Goal: Task Accomplishment & Management: Complete application form

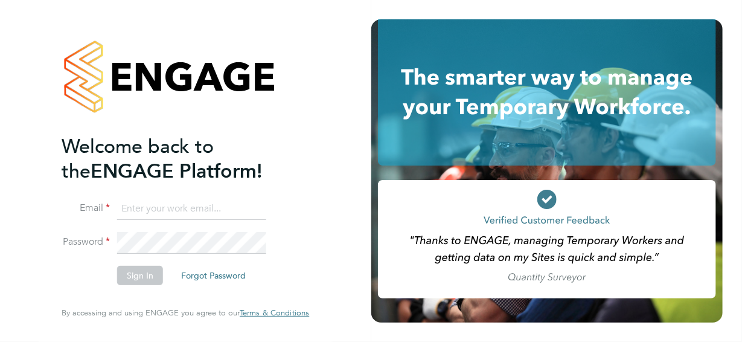
type input "jane@northbuildrecruit.com"
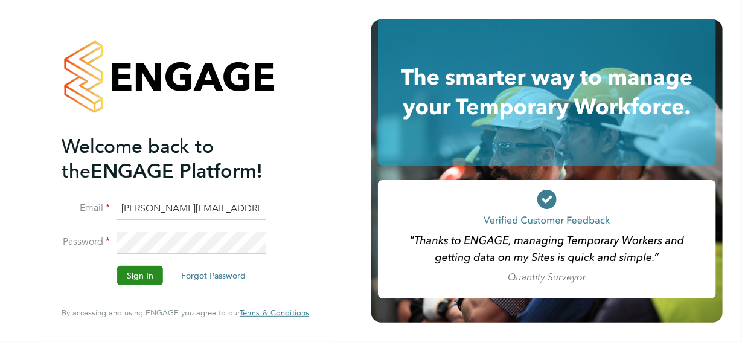
click at [132, 274] on button "Sign In" at bounding box center [140, 275] width 46 height 19
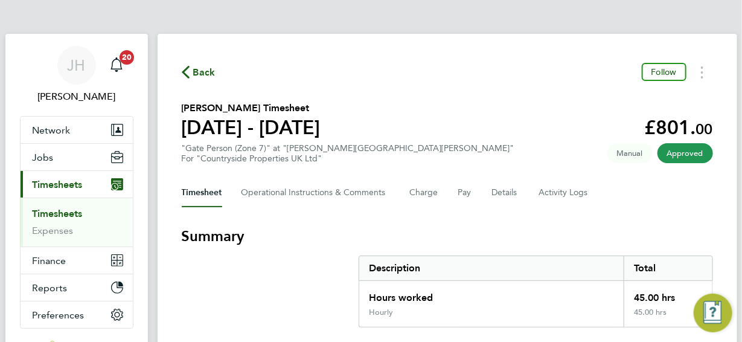
click at [199, 70] on span "Back" at bounding box center [204, 72] width 22 height 14
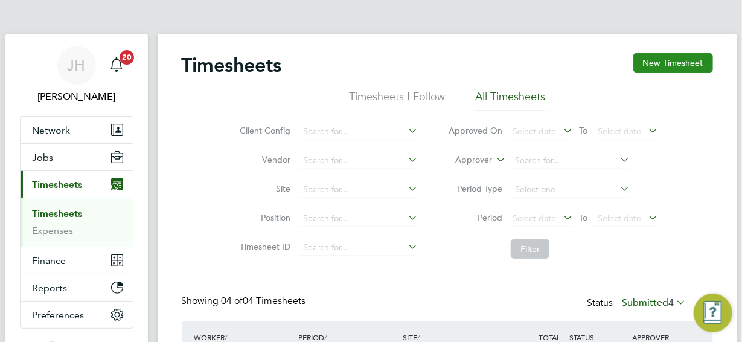
click at [662, 60] on button "New Timesheet" at bounding box center [673, 62] width 80 height 19
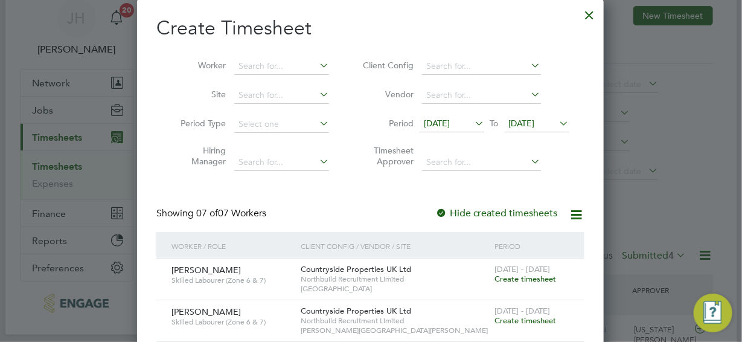
scroll to position [242, 0]
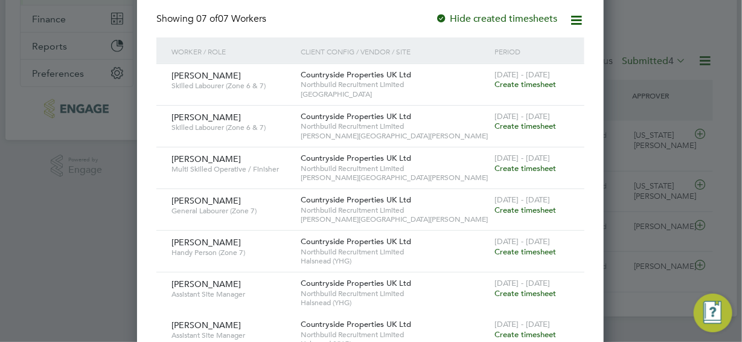
click at [522, 126] on span "Create timesheet" at bounding box center [526, 126] width 62 height 10
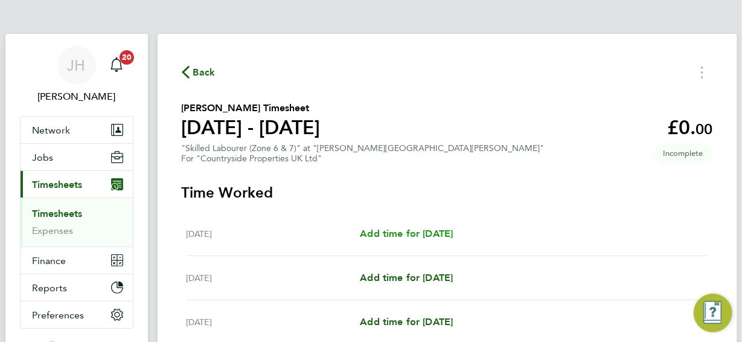
click at [420, 237] on span "Add time for [DATE]" at bounding box center [406, 233] width 93 height 11
select select "30"
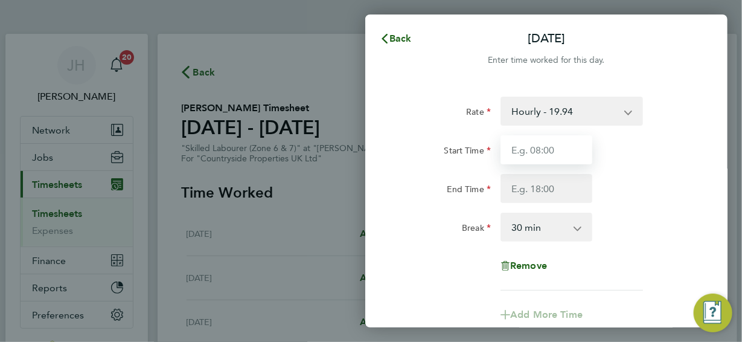
click at [553, 149] on input "Start Time" at bounding box center [547, 149] width 92 height 29
type input "07:30"
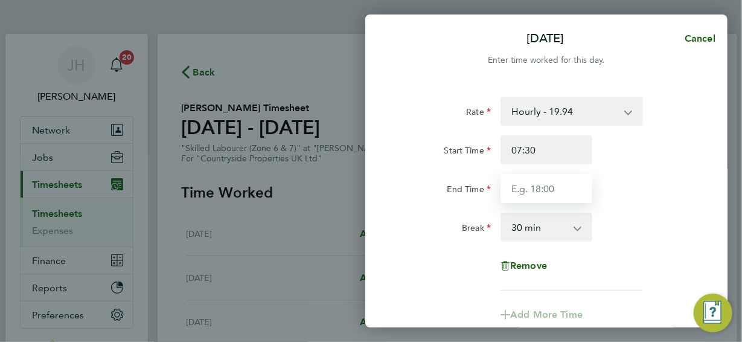
click at [557, 190] on input "End Time" at bounding box center [547, 188] width 92 height 29
type input "17:00"
click at [631, 245] on div "Rate Hourly - 19.94 Start Time 07:30 End Time 17:00 Break 0 min 15 min 30 min 4…" at bounding box center [546, 194] width 295 height 194
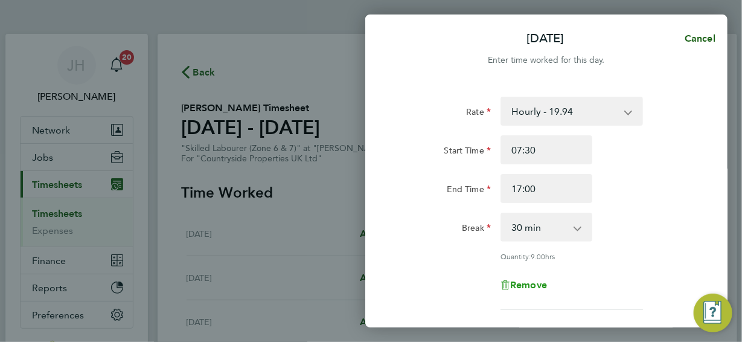
click at [525, 284] on span "Remove" at bounding box center [528, 284] width 37 height 11
select select "null"
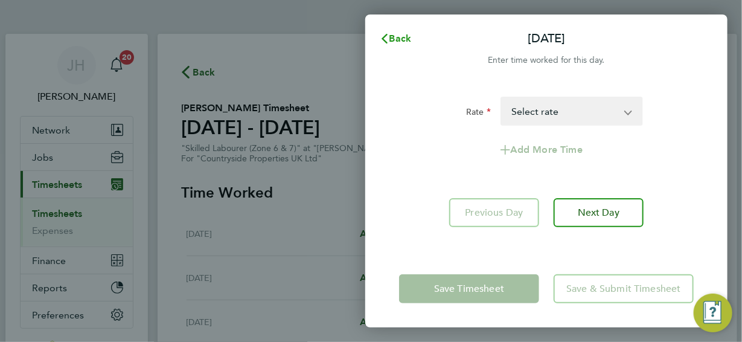
click at [396, 41] on span "Back" at bounding box center [400, 38] width 22 height 11
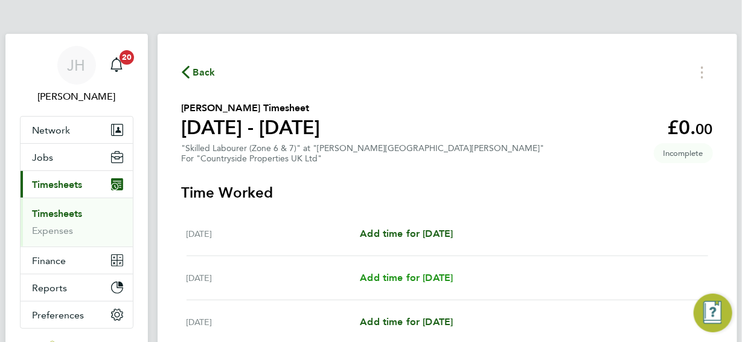
click at [433, 277] on span "Add time for [DATE]" at bounding box center [406, 277] width 93 height 11
select select "30"
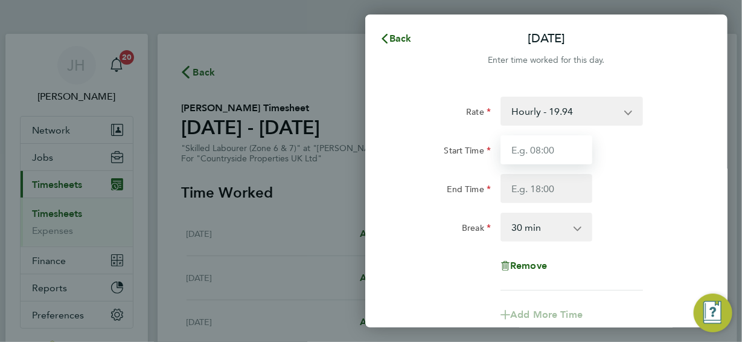
click at [546, 153] on input "Start Time" at bounding box center [547, 149] width 92 height 29
type input "07:30"
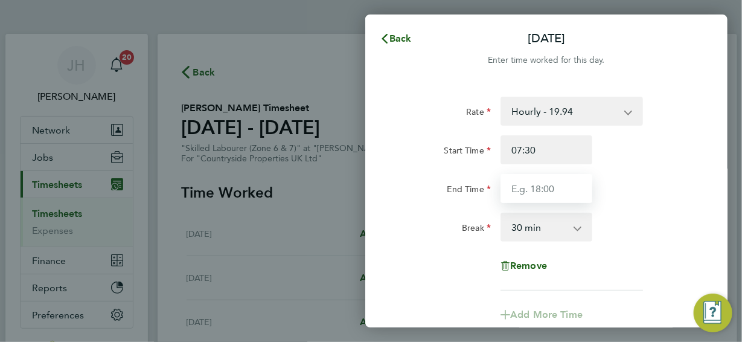
click at [551, 184] on input "End Time" at bounding box center [547, 188] width 92 height 29
type input "17:00"
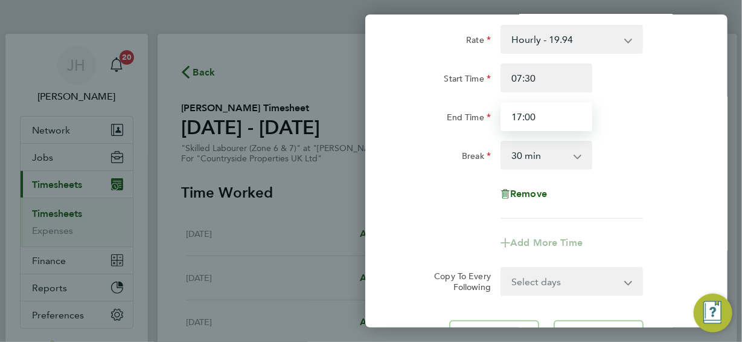
scroll to position [181, 0]
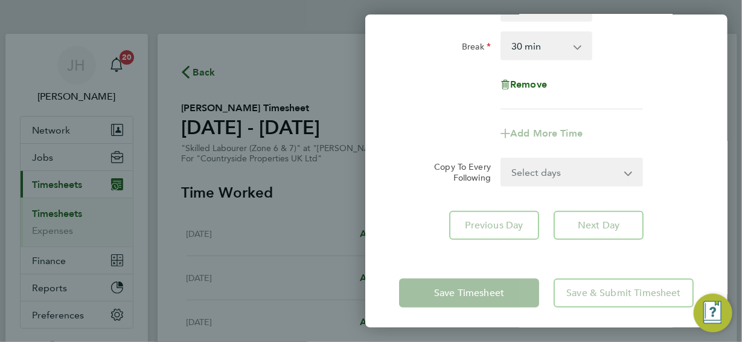
click at [586, 97] on div "Remove" at bounding box center [546, 84] width 101 height 29
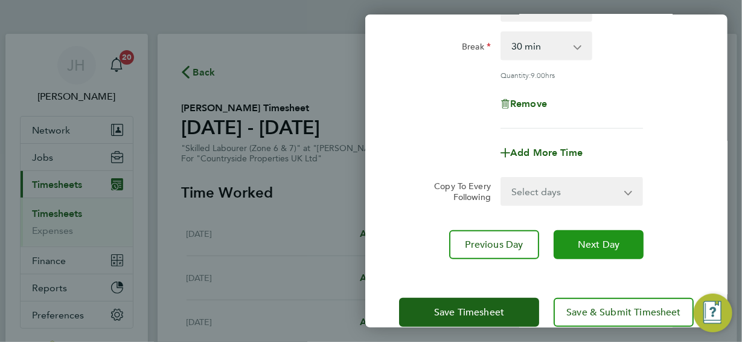
click at [589, 242] on span "Next Day" at bounding box center [599, 245] width 42 height 12
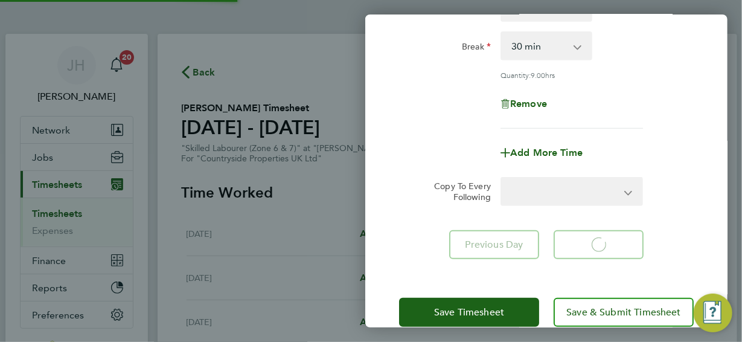
select select "30"
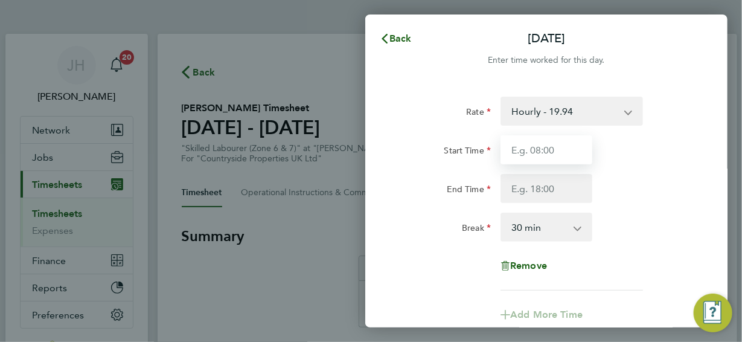
click at [553, 146] on input "Start Time" at bounding box center [547, 149] width 92 height 29
type input "07:30"
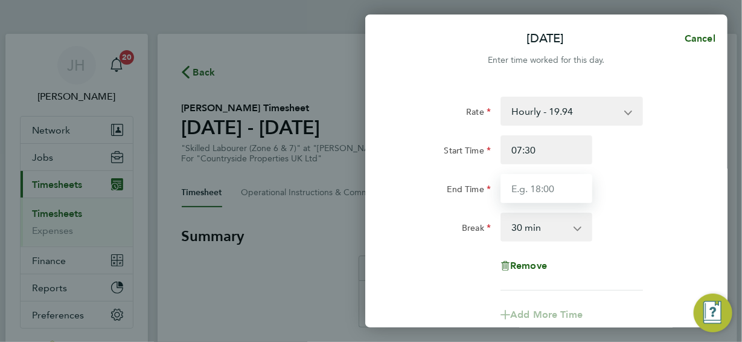
click at [542, 185] on input "End Time" at bounding box center [547, 188] width 92 height 29
type input "17:00"
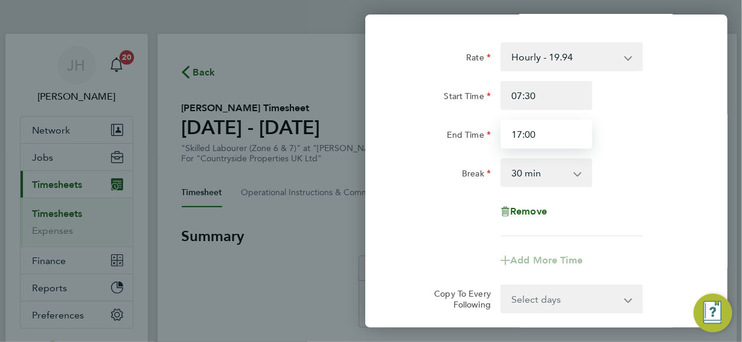
scroll to position [181, 0]
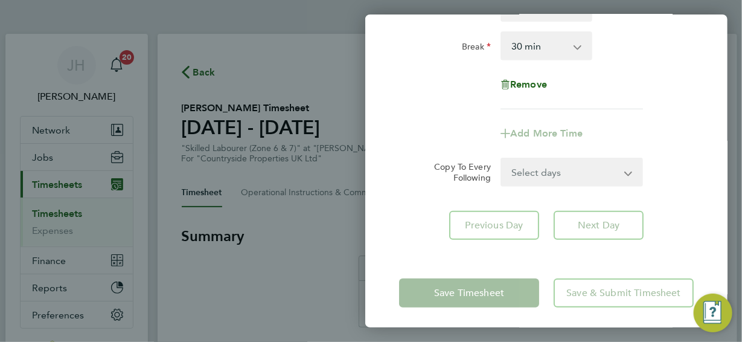
click at [609, 114] on app-timesheet-line-form-group "Rate Hourly - 19.94 Start Time 07:30 End Time 17:00 Break 0 min 15 min 30 min 4…" at bounding box center [546, 31] width 295 height 232
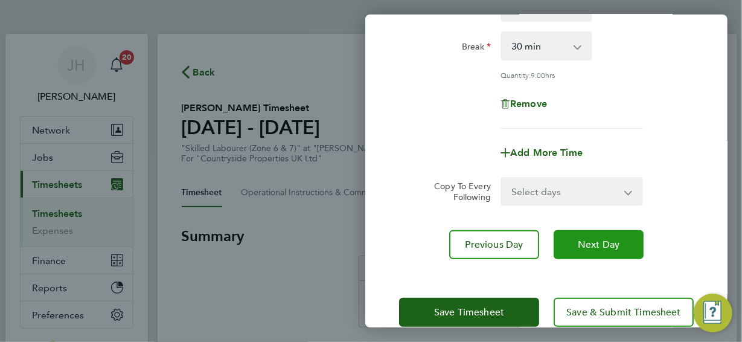
click at [584, 247] on span "Next Day" at bounding box center [599, 245] width 42 height 12
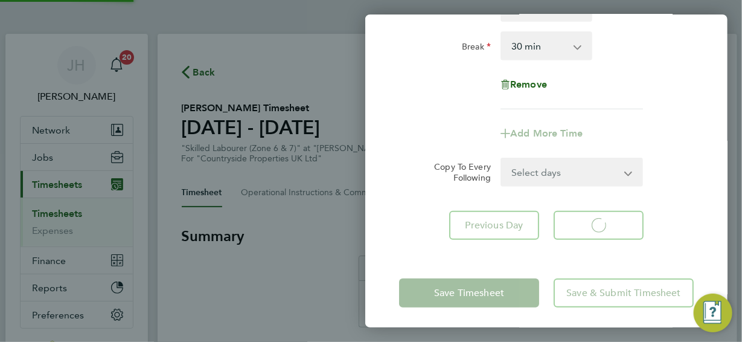
select select "30"
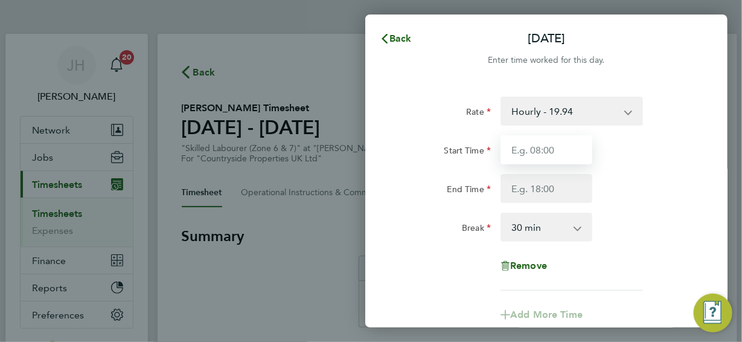
click at [546, 149] on input "Start Time" at bounding box center [547, 149] width 92 height 29
type input "07:30"
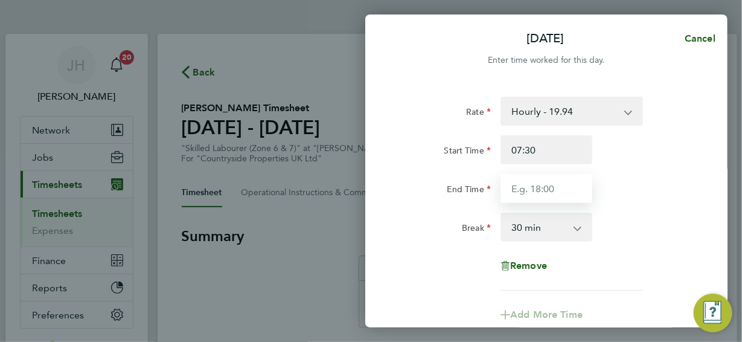
click at [543, 188] on input "End Time" at bounding box center [547, 188] width 92 height 29
type input "17:00"
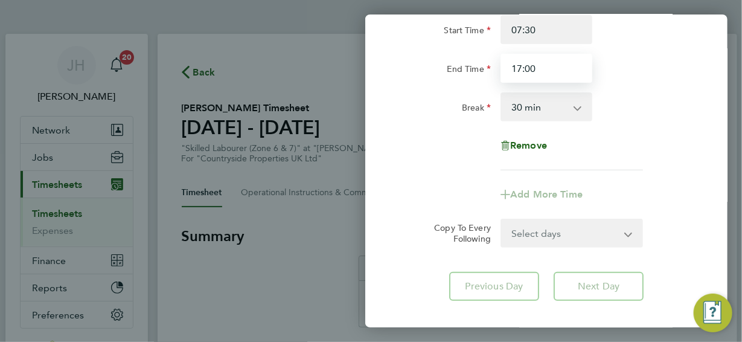
scroll to position [121, 0]
click at [590, 157] on div "Remove" at bounding box center [546, 144] width 101 height 29
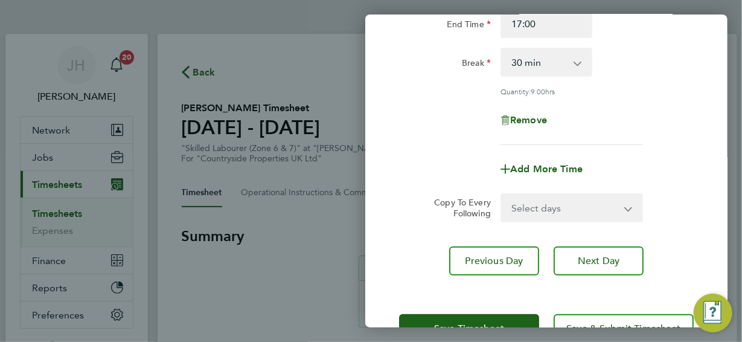
scroll to position [203, 0]
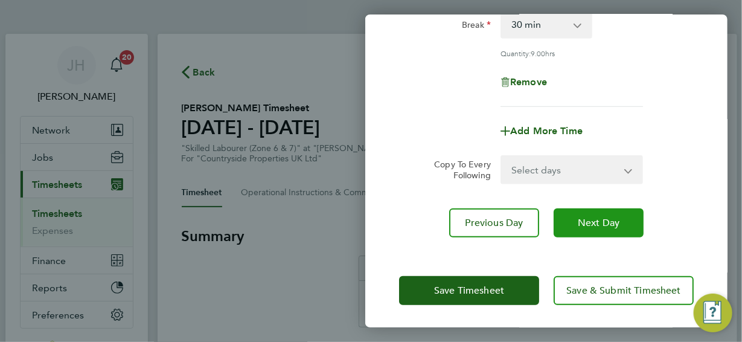
click at [586, 221] on span "Next Day" at bounding box center [599, 223] width 42 height 12
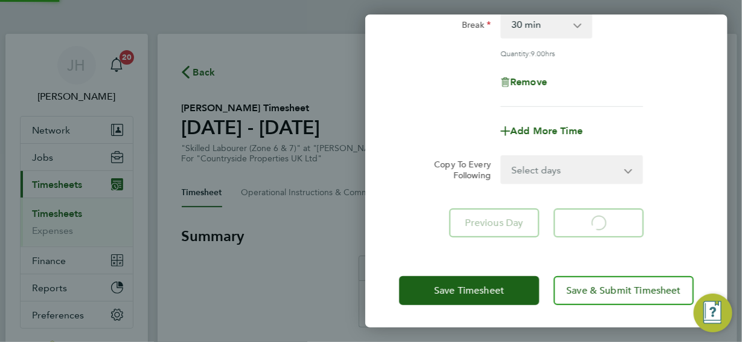
select select "30"
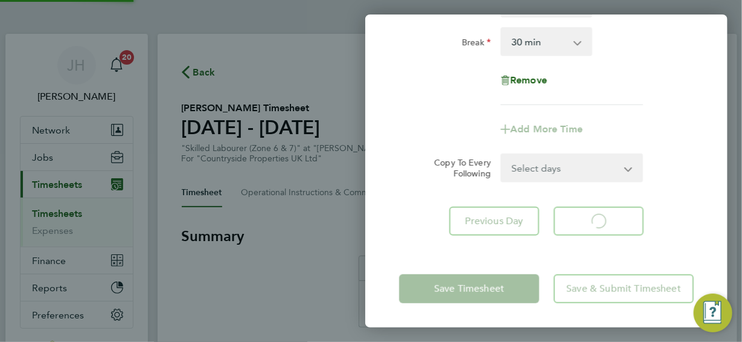
scroll to position [184, 0]
select select "30"
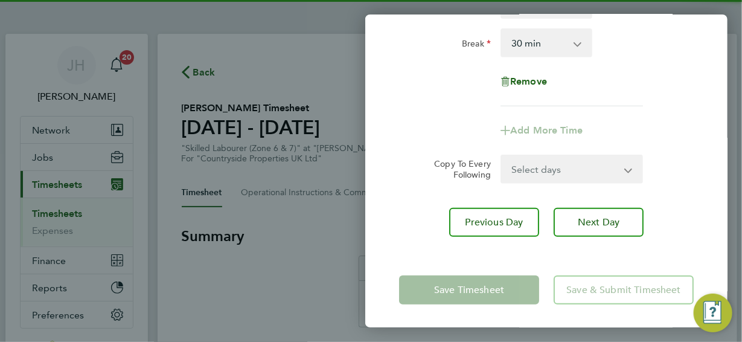
scroll to position [0, 0]
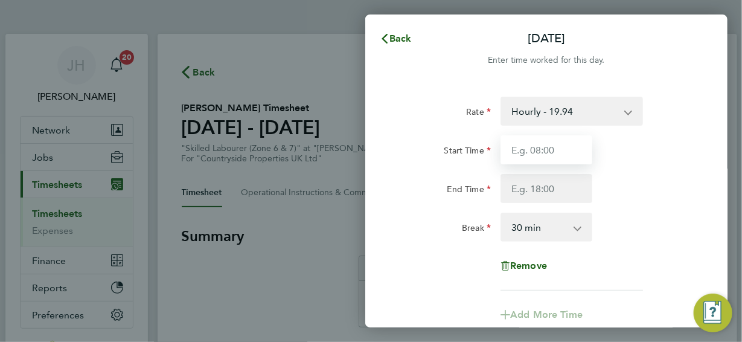
click at [538, 149] on input "Start Time" at bounding box center [547, 149] width 92 height 29
type input "07:30"
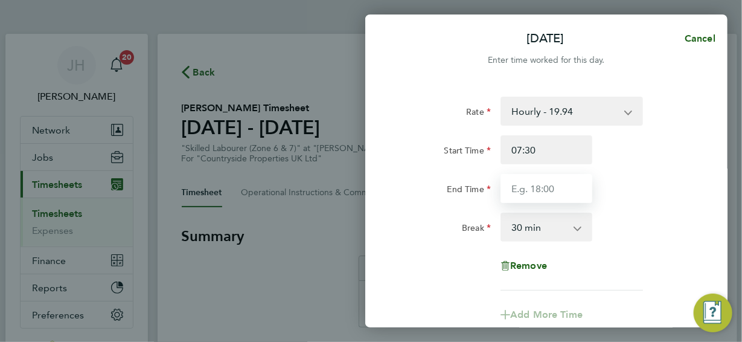
click at [537, 191] on input "End Time" at bounding box center [547, 188] width 92 height 29
type input "17:00"
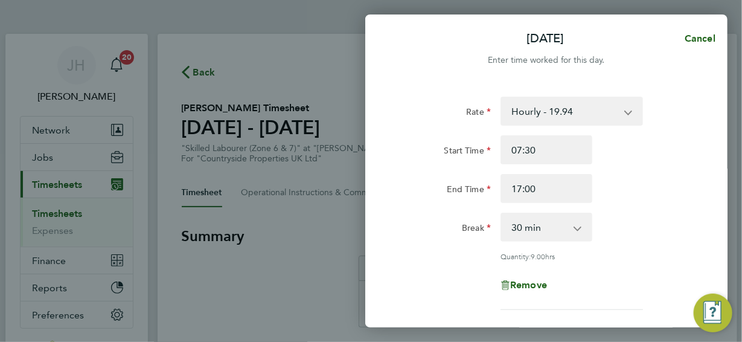
click at [603, 252] on div "Rate Hourly - 19.94 Start Time 07:30 End Time 17:00 Break 0 min 15 min 30 min 4…" at bounding box center [546, 203] width 295 height 213
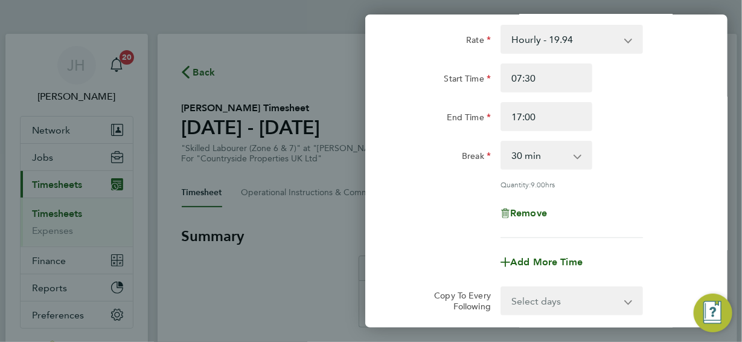
scroll to position [181, 0]
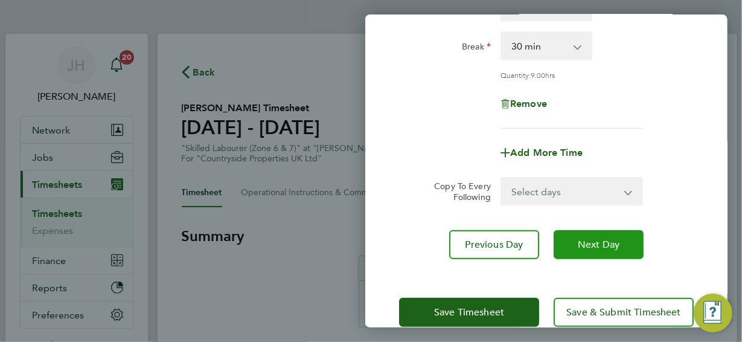
click at [598, 244] on span "Next Day" at bounding box center [599, 245] width 42 height 12
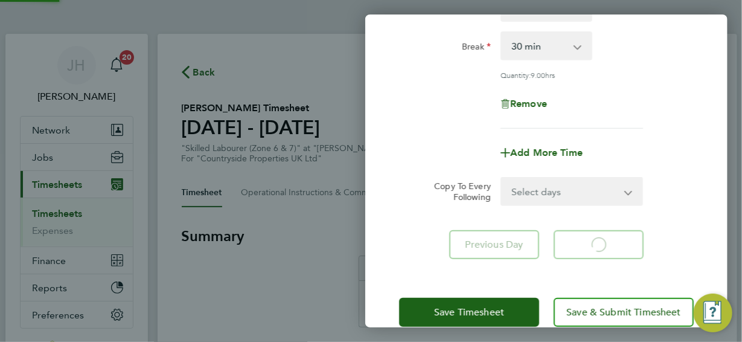
select select "30"
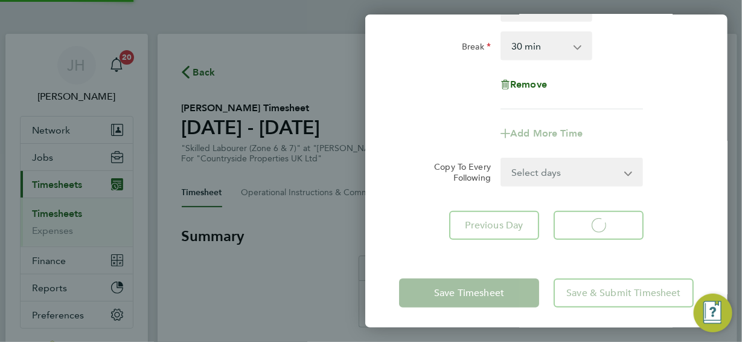
select select "30"
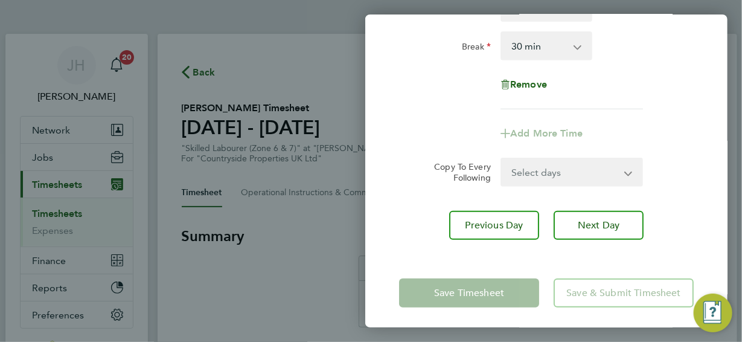
click at [594, 86] on div "Remove" at bounding box center [546, 84] width 101 height 29
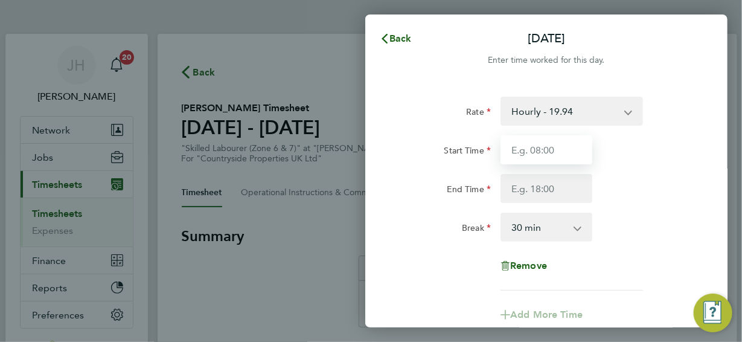
click at [548, 149] on input "Start Time" at bounding box center [547, 149] width 92 height 29
type input "07:30"
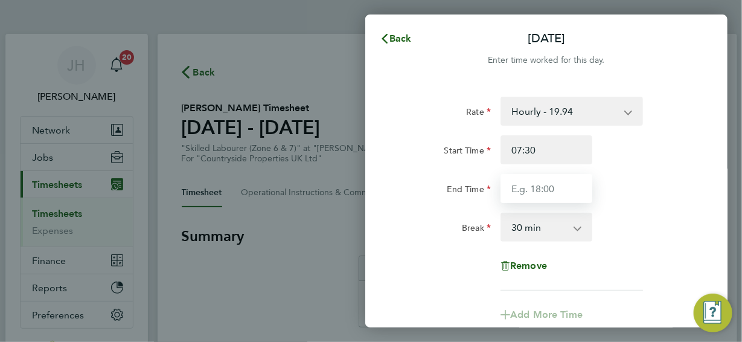
click at [543, 188] on input "End Time" at bounding box center [547, 188] width 92 height 29
type input "15:00"
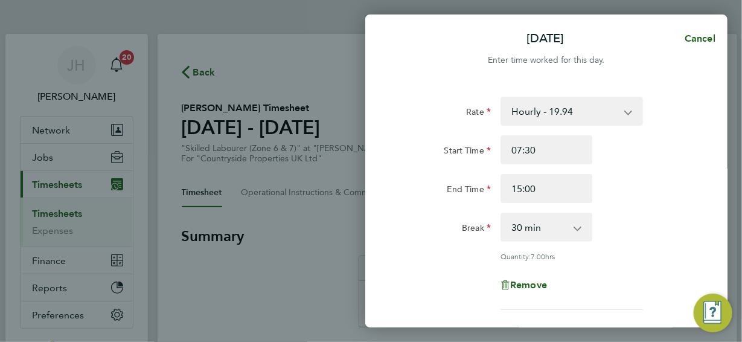
click at [601, 242] on div "Rate Hourly - 19.94 Start Time 07:30 End Time 15:00 Break 0 min 15 min 30 min 4…" at bounding box center [546, 203] width 295 height 213
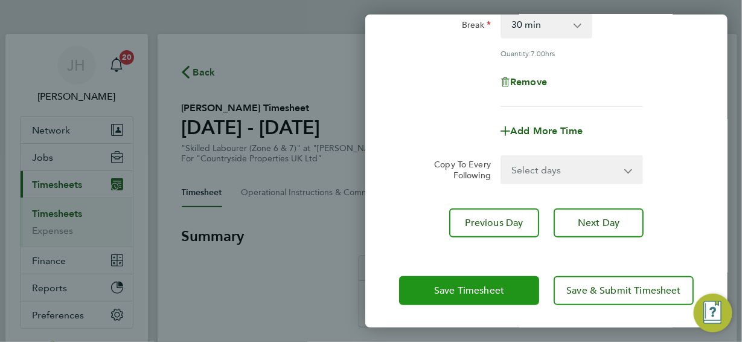
click at [474, 289] on span "Save Timesheet" at bounding box center [469, 290] width 70 height 12
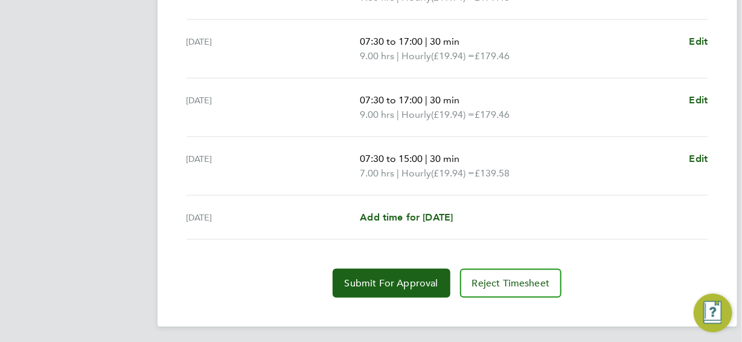
scroll to position [528, 0]
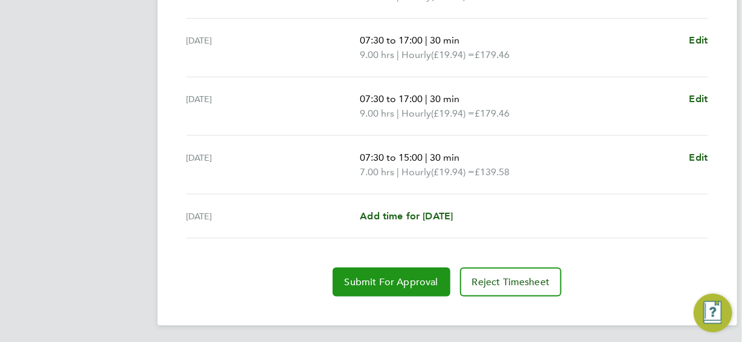
click at [396, 279] on span "Submit For Approval" at bounding box center [392, 282] width 94 height 12
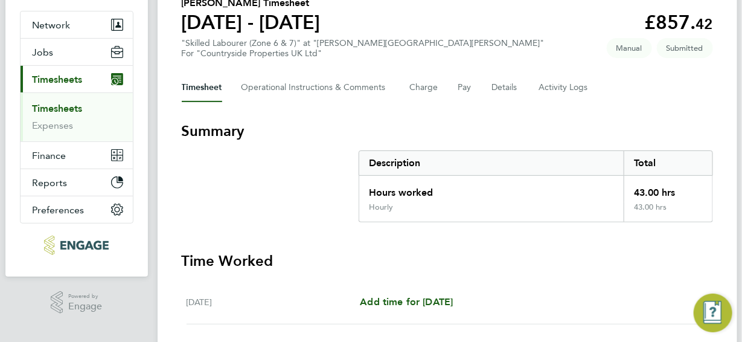
scroll to position [0, 0]
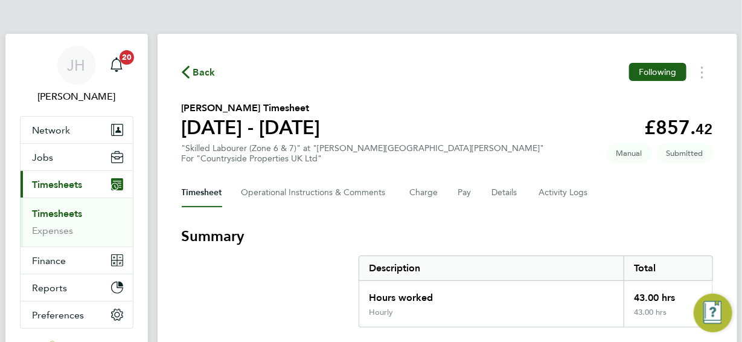
click at [201, 75] on span "Back" at bounding box center [204, 72] width 22 height 14
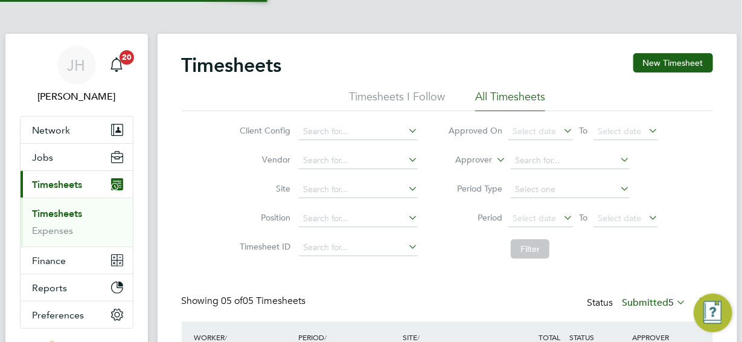
scroll to position [31, 104]
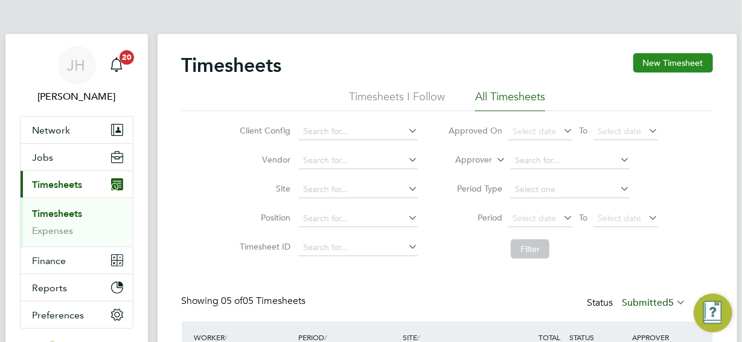
click at [681, 65] on button "New Timesheet" at bounding box center [673, 62] width 80 height 19
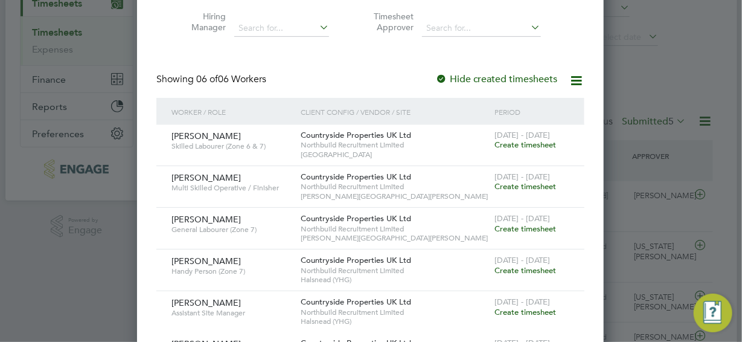
click at [518, 187] on span "Create timesheet" at bounding box center [526, 186] width 62 height 10
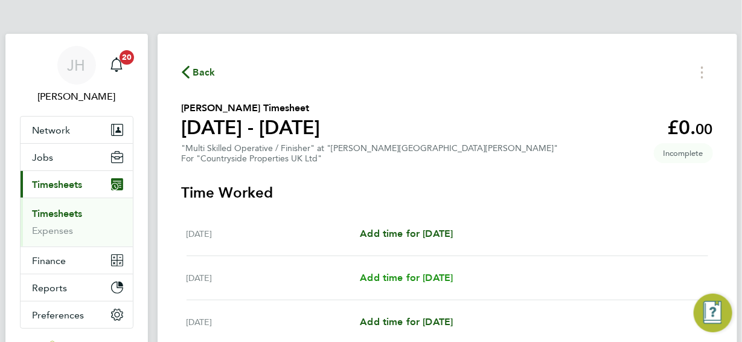
click at [422, 275] on span "Add time for [DATE]" at bounding box center [406, 277] width 93 height 11
select select "30"
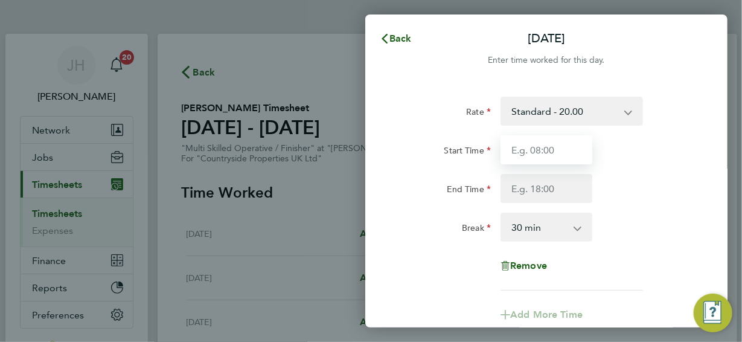
click at [529, 151] on input "Start Time" at bounding box center [547, 149] width 92 height 29
type input "07:30"
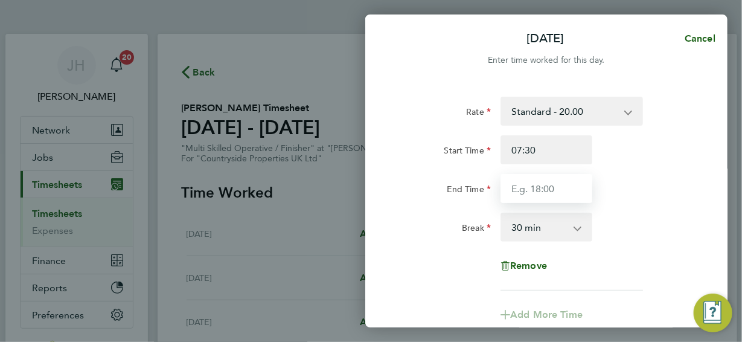
click at [545, 187] on input "End Time" at bounding box center [547, 188] width 92 height 29
click at [624, 221] on div "Break 0 min 15 min 30 min 45 min 60 min 75 min 90 min" at bounding box center [546, 227] width 304 height 29
click at [696, 40] on span "Cancel" at bounding box center [698, 38] width 34 height 11
select select "30"
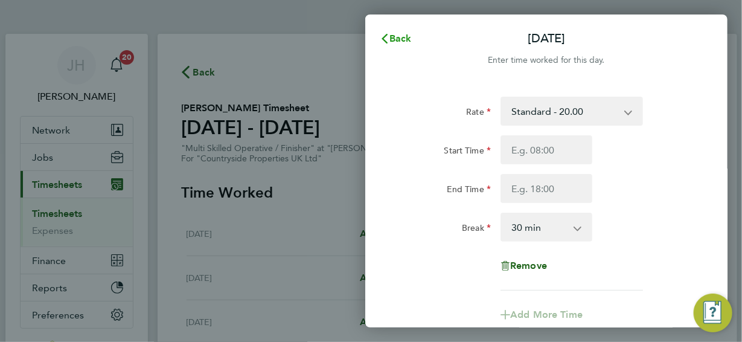
click at [386, 39] on icon "button" at bounding box center [385, 39] width 10 height 10
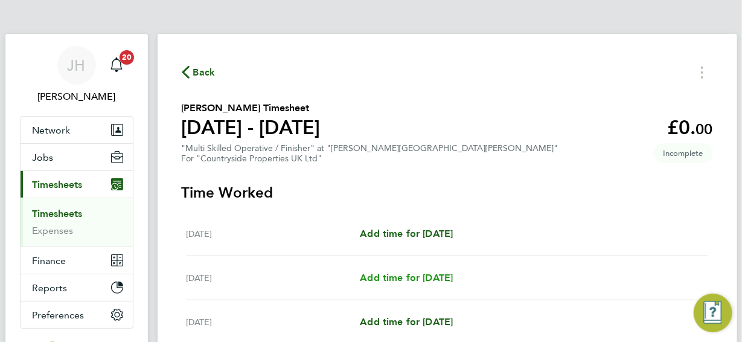
click at [391, 275] on span "Add time for [DATE]" at bounding box center [406, 277] width 93 height 11
select select "30"
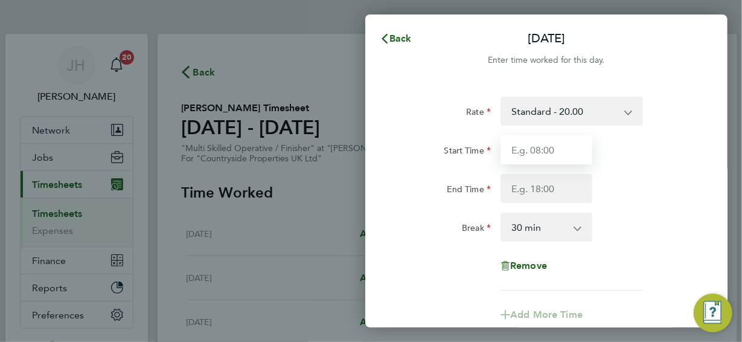
click at [536, 150] on input "Start Time" at bounding box center [547, 149] width 92 height 29
type input "07:30"
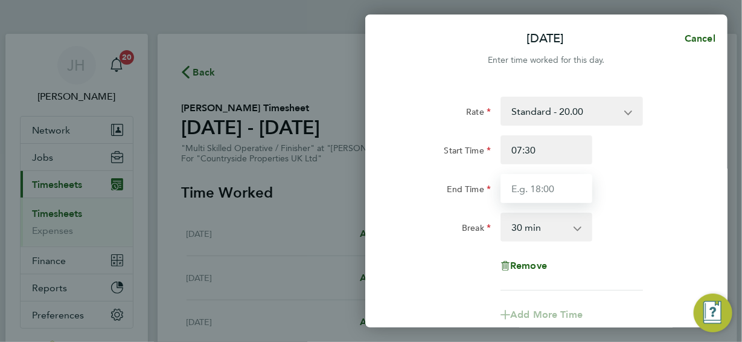
click at [533, 188] on input "End Time" at bounding box center [547, 188] width 92 height 29
type input "17:00"
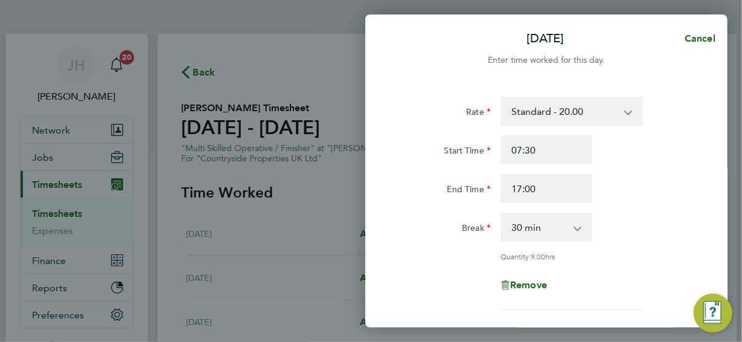
click at [585, 254] on div "Rate Standard - 20.00 Start Time 07:30 End Time 17:00 Break 0 min 15 min 30 min…" at bounding box center [546, 203] width 295 height 213
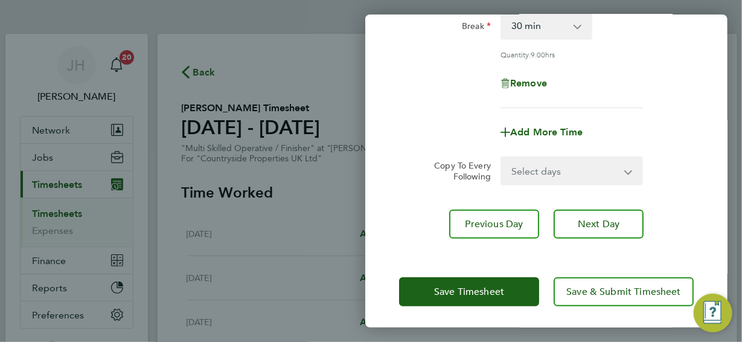
scroll to position [203, 0]
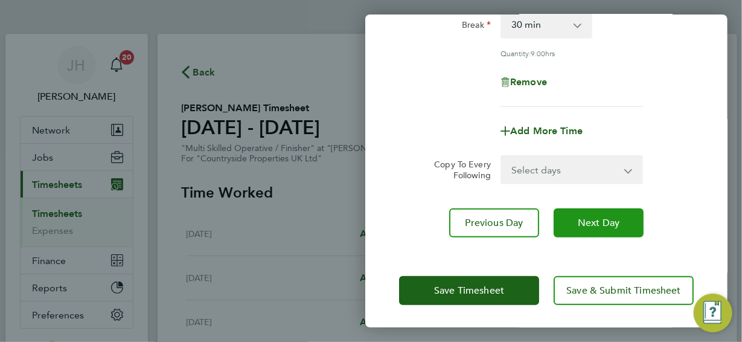
click at [587, 226] on span "Next Day" at bounding box center [599, 223] width 42 height 12
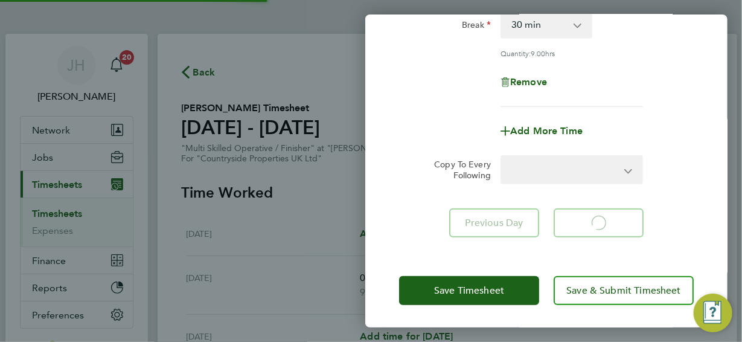
select select "30"
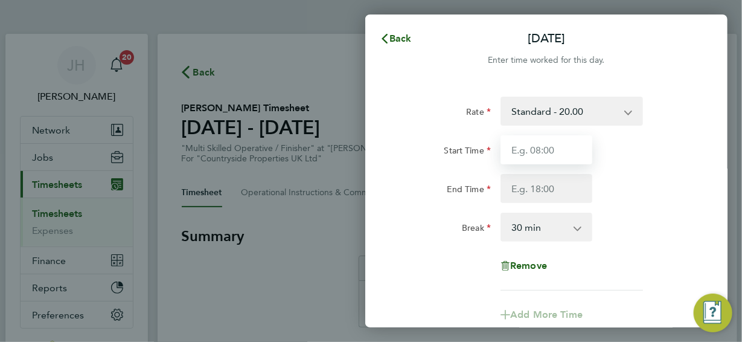
click at [555, 150] on input "Start Time" at bounding box center [547, 149] width 92 height 29
type input "07:30"
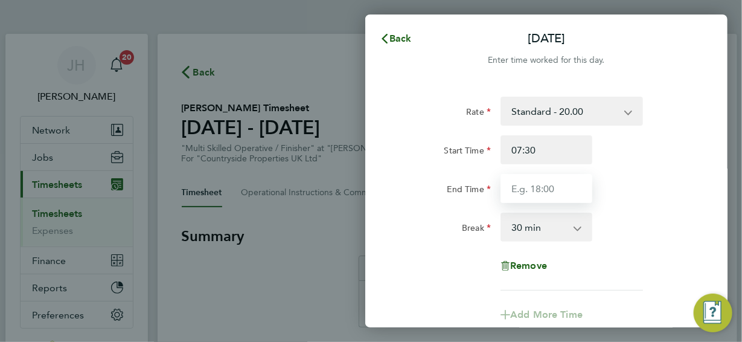
click at [534, 192] on input "End Time" at bounding box center [547, 188] width 92 height 29
type input "17:00"
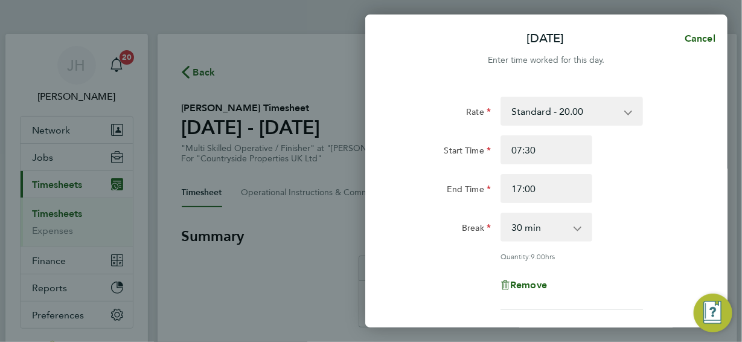
click at [597, 252] on div "Rate Standard - 20.00 Start Time 07:30 End Time 17:00 Break 0 min 15 min 30 min…" at bounding box center [546, 203] width 295 height 213
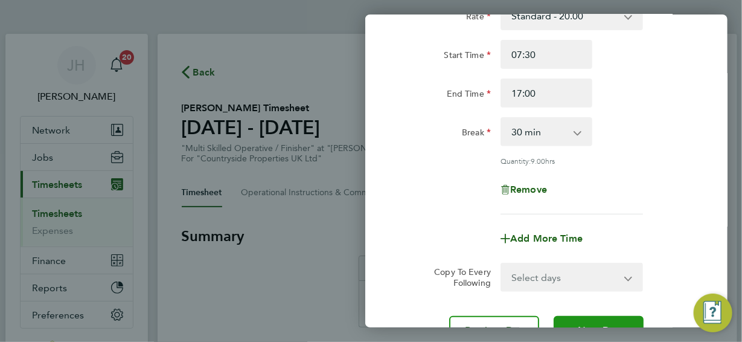
scroll to position [181, 0]
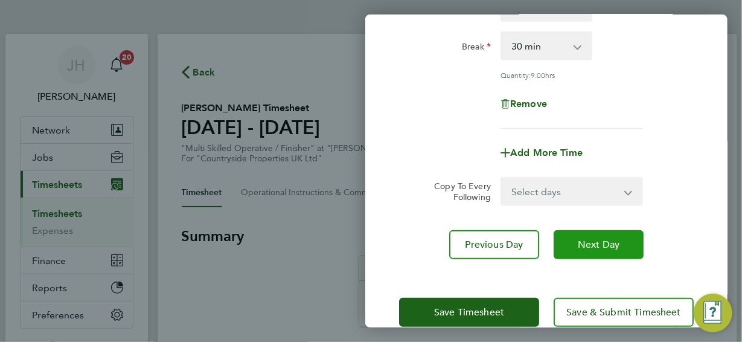
click at [591, 240] on span "Next Day" at bounding box center [599, 245] width 42 height 12
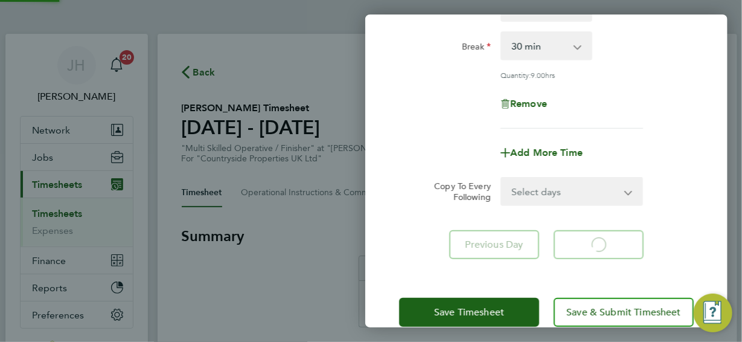
select select "30"
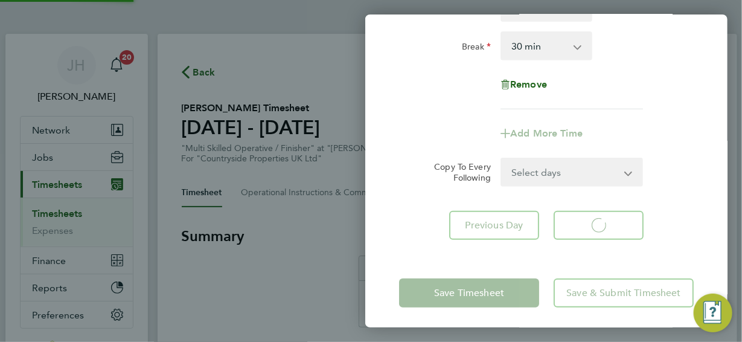
select select "30"
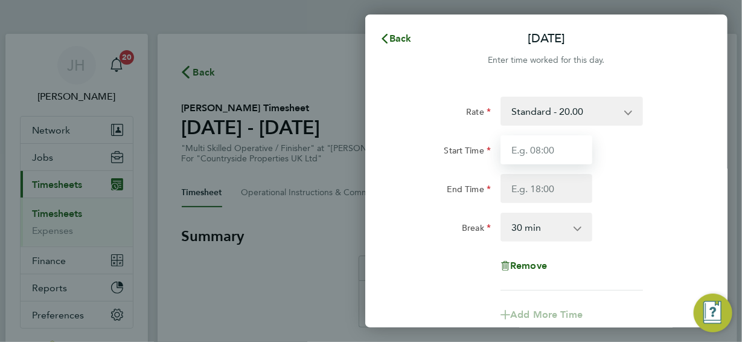
click at [549, 147] on input "Start Time" at bounding box center [547, 149] width 92 height 29
type input "07:30"
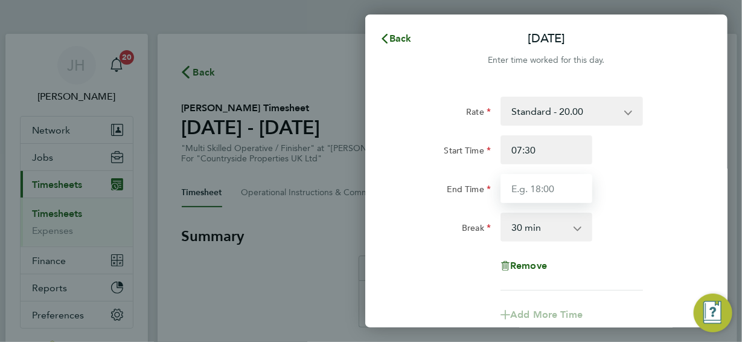
click at [544, 189] on input "End Time" at bounding box center [547, 188] width 92 height 29
type input "17:00"
click at [617, 228] on div "Break 0 min 15 min 30 min 45 min 60 min 75 min 90 min" at bounding box center [546, 227] width 304 height 29
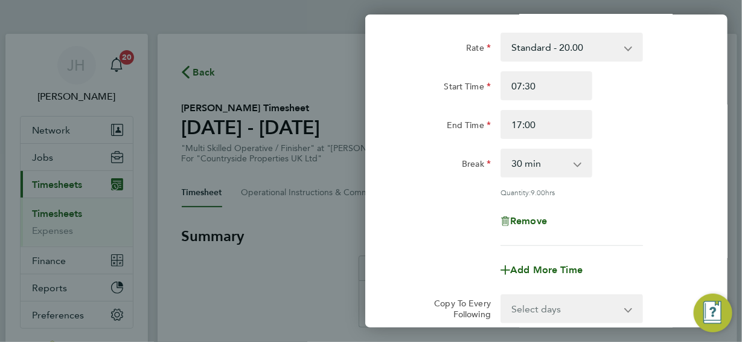
scroll to position [121, 0]
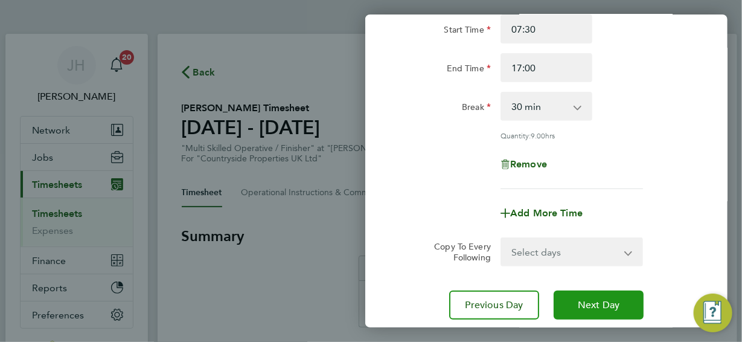
click at [592, 301] on span "Next Day" at bounding box center [599, 305] width 42 height 12
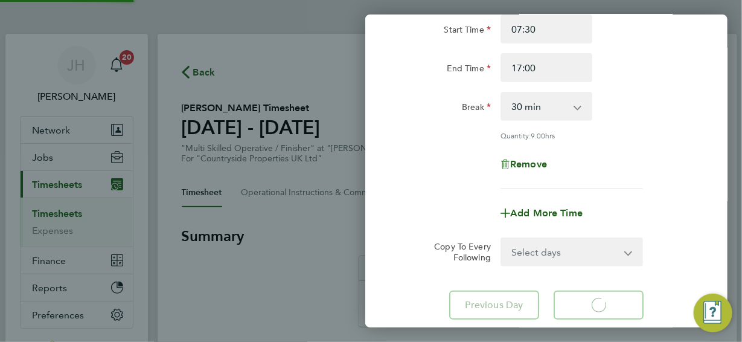
select select "30"
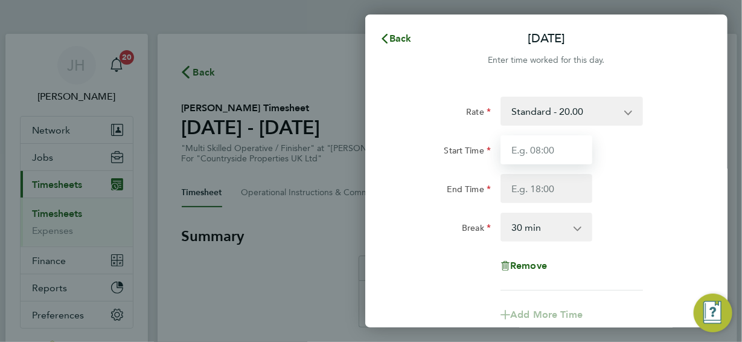
click at [547, 153] on input "Start Time" at bounding box center [547, 149] width 92 height 29
type input "07:30"
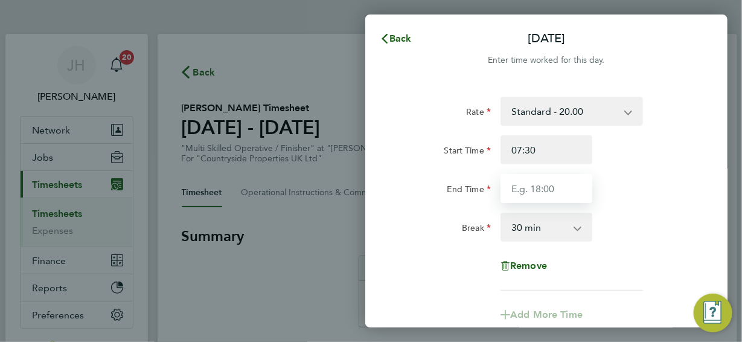
click at [550, 188] on input "End Time" at bounding box center [547, 188] width 92 height 29
type input "17:00"
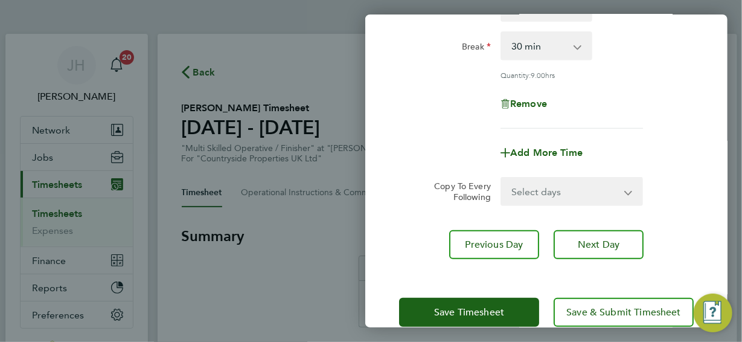
click at [608, 85] on div "Rate Standard - 20.00 Start Time 07:30 End Time 17:00 Break 0 min 15 min 30 min…" at bounding box center [546, 21] width 295 height 213
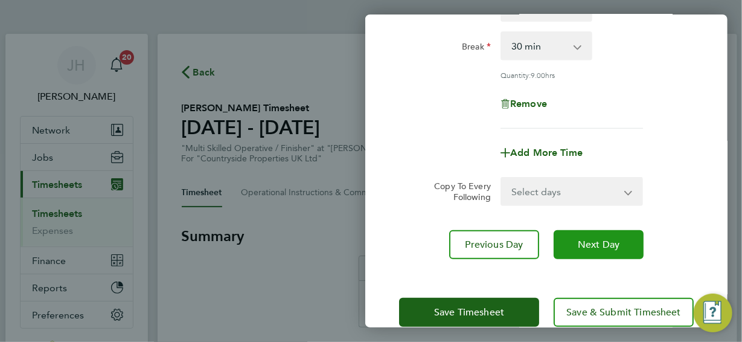
click at [587, 240] on span "Next Day" at bounding box center [599, 245] width 42 height 12
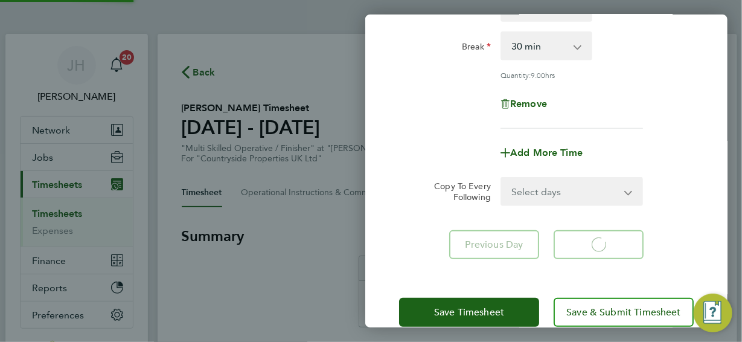
select select "30"
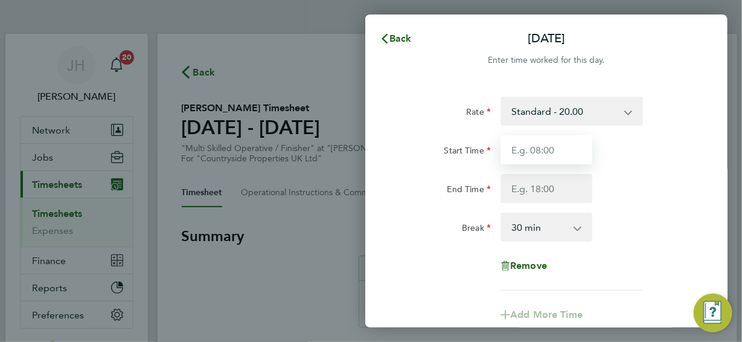
click at [540, 151] on input "Start Time" at bounding box center [547, 149] width 92 height 29
type input "07:30"
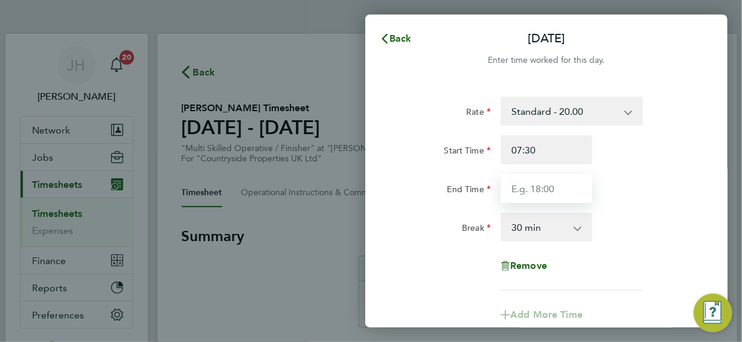
click at [542, 191] on input "End Time" at bounding box center [547, 188] width 92 height 29
type input "15:00"
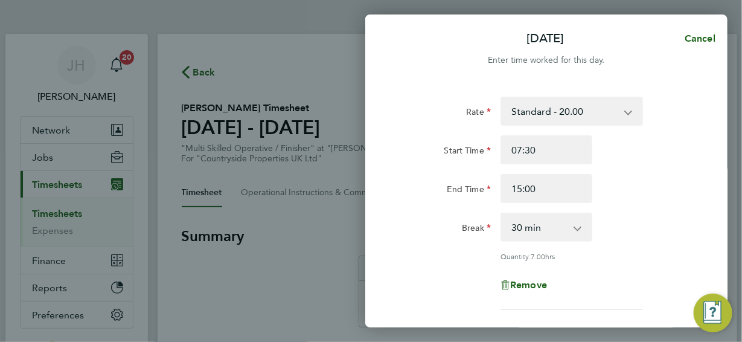
click at [622, 216] on div "Break 0 min 15 min 30 min 45 min 60 min 75 min 90 min" at bounding box center [546, 227] width 304 height 29
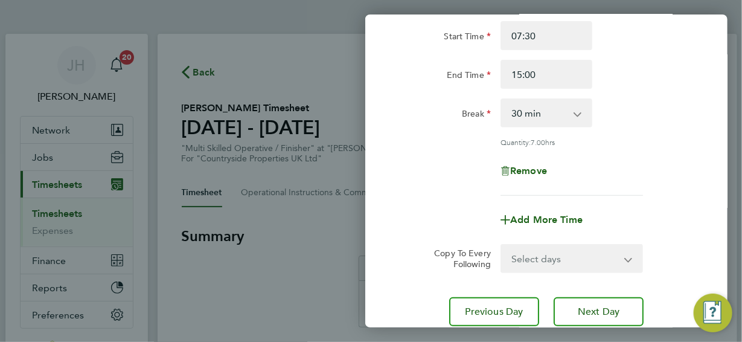
scroll to position [121, 0]
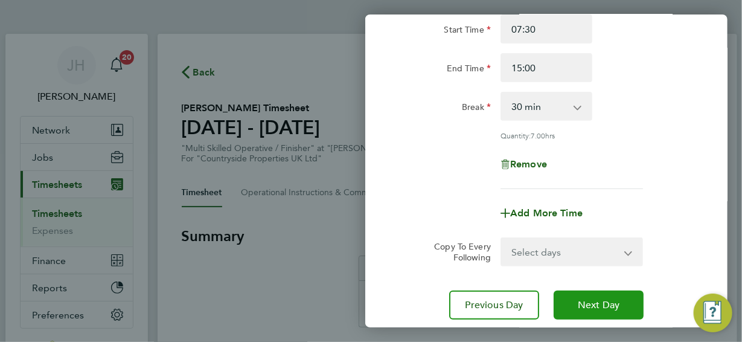
click at [583, 305] on span "Next Day" at bounding box center [599, 305] width 42 height 12
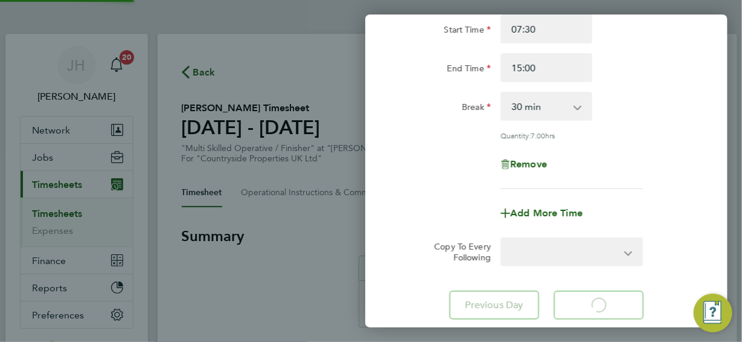
select select "30"
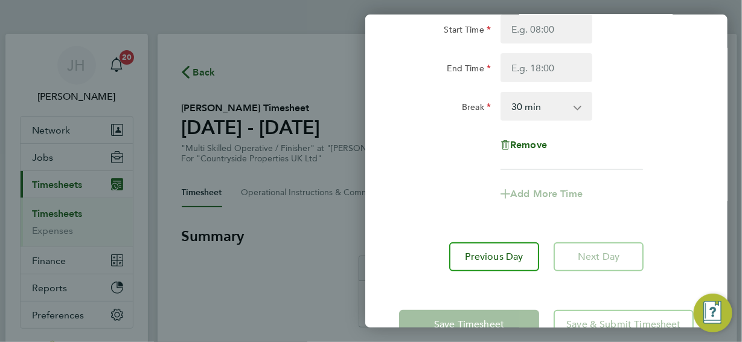
click at [644, 153] on div "Remove" at bounding box center [546, 144] width 304 height 29
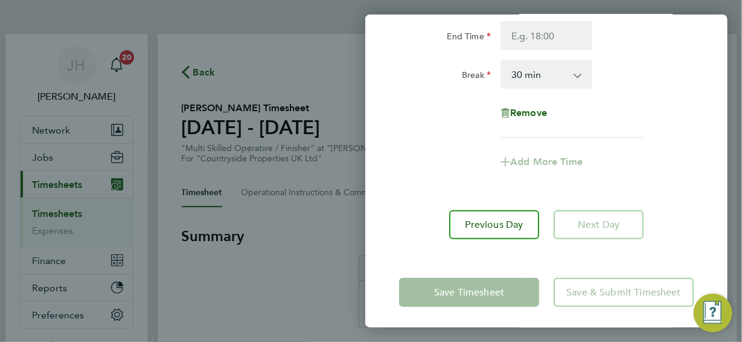
scroll to position [155, 0]
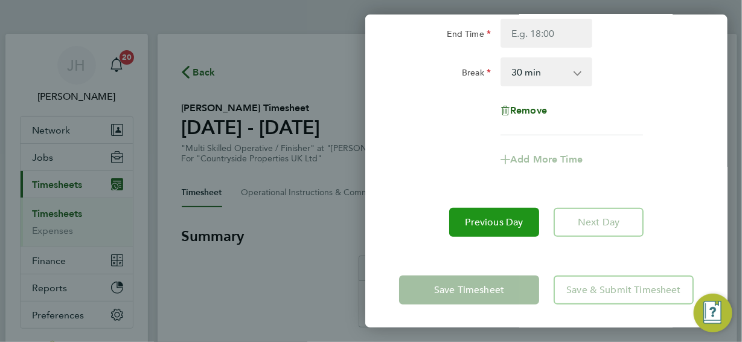
click at [516, 222] on span "Previous Day" at bounding box center [495, 222] width 58 height 12
select select "30"
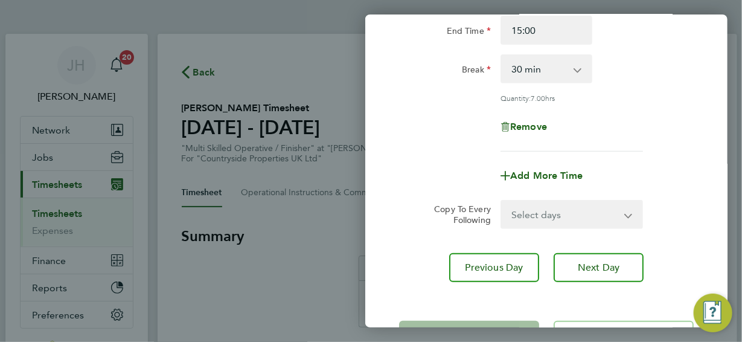
scroll to position [143, 0]
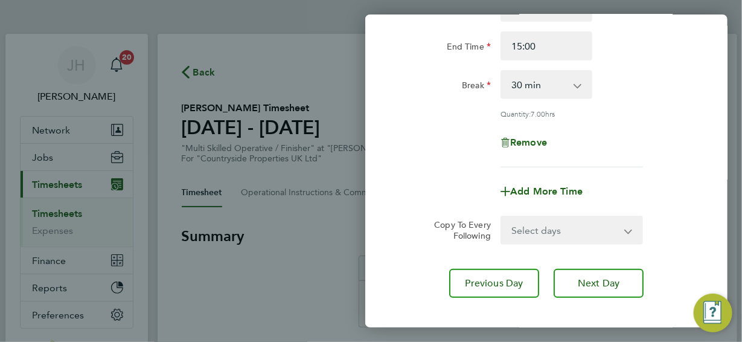
click at [592, 129] on div "Remove" at bounding box center [546, 142] width 101 height 29
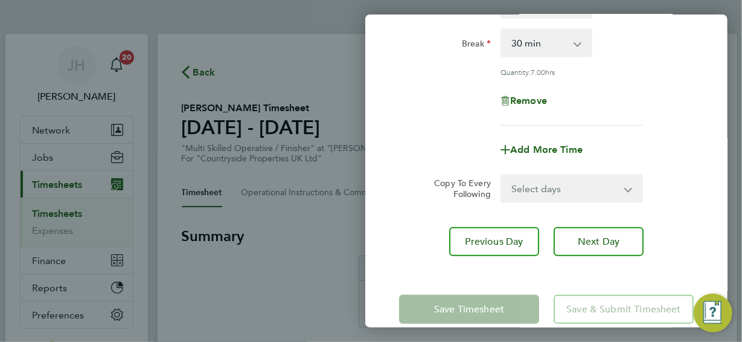
scroll to position [203, 0]
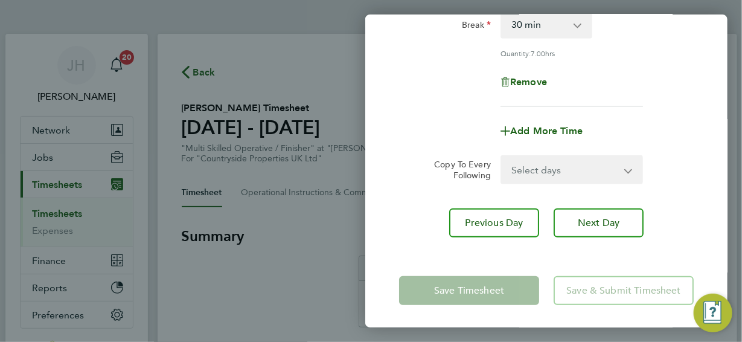
click at [480, 293] on app-form-button "Save Timesheet" at bounding box center [472, 290] width 147 height 29
click at [511, 220] on span "Previous Day" at bounding box center [495, 223] width 58 height 12
select select "30"
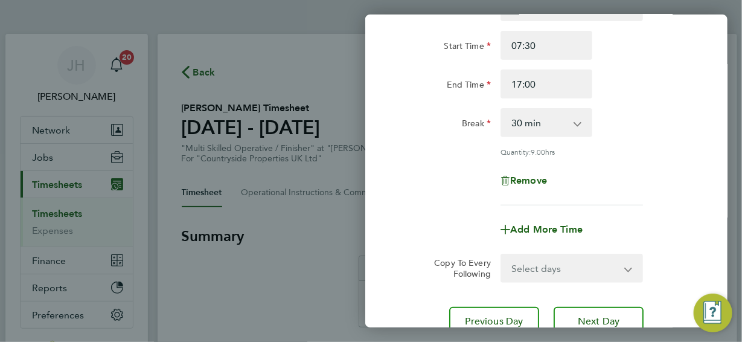
scroll to position [203, 0]
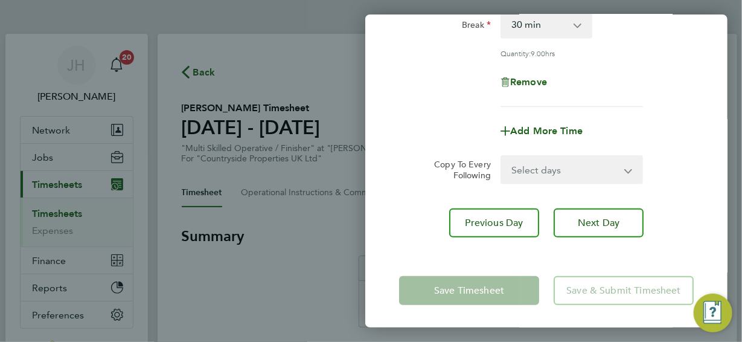
click at [487, 295] on app-form-button "Save Timesheet" at bounding box center [472, 290] width 147 height 29
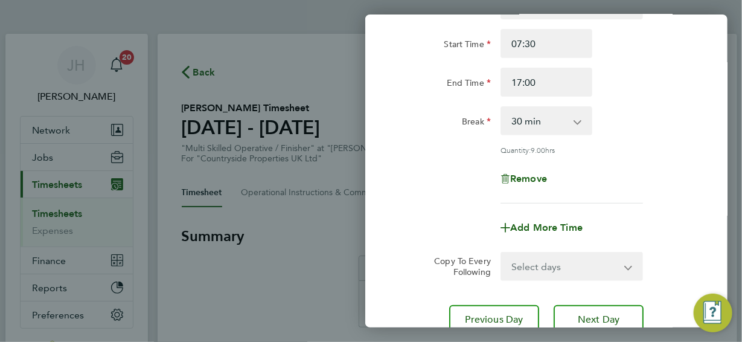
scroll to position [0, 0]
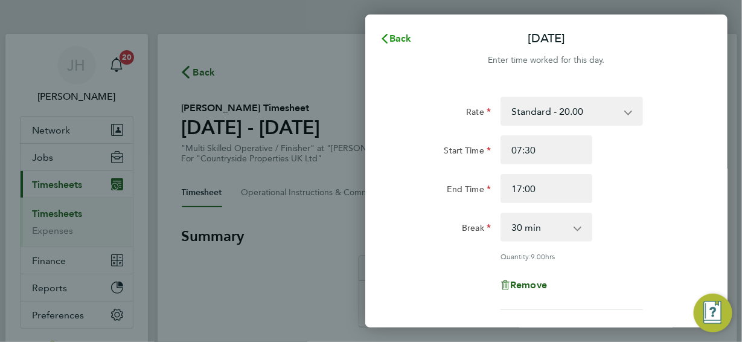
click at [396, 36] on span "Back" at bounding box center [400, 38] width 22 height 11
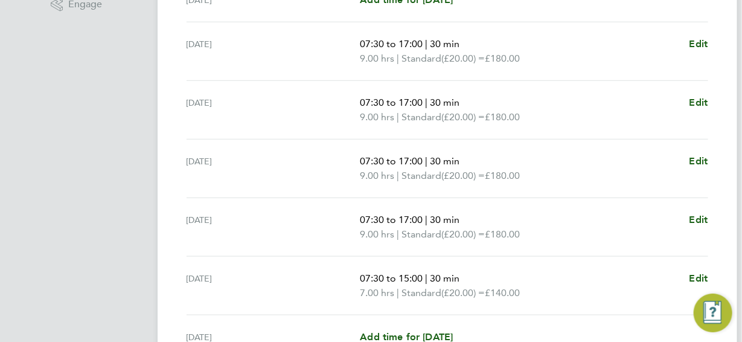
scroll to position [528, 0]
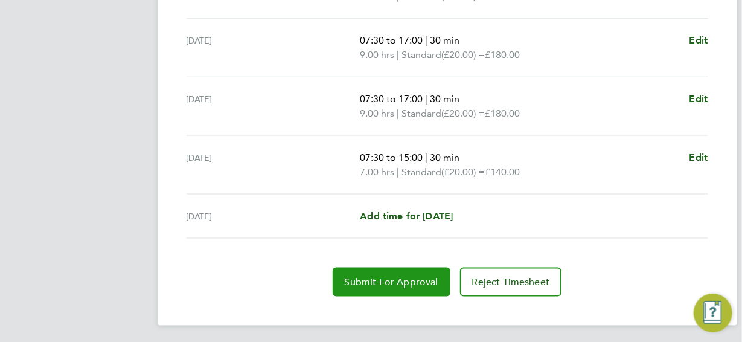
click at [399, 278] on span "Submit For Approval" at bounding box center [392, 282] width 94 height 12
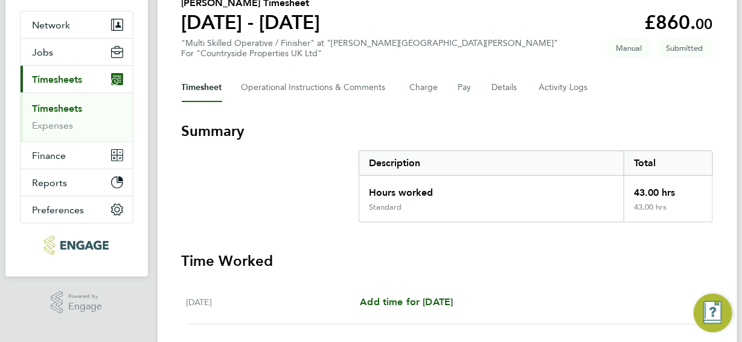
scroll to position [0, 0]
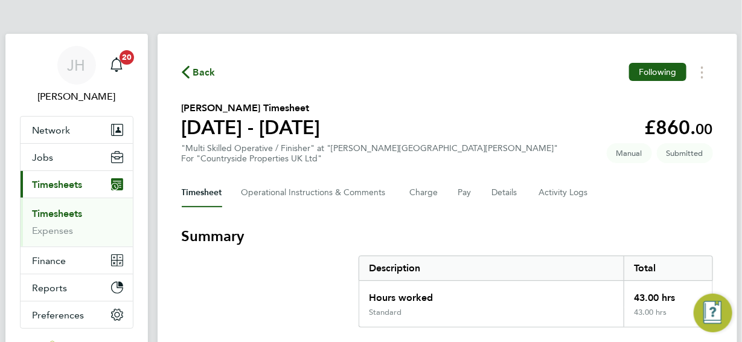
click at [203, 75] on span "Back" at bounding box center [204, 72] width 22 height 14
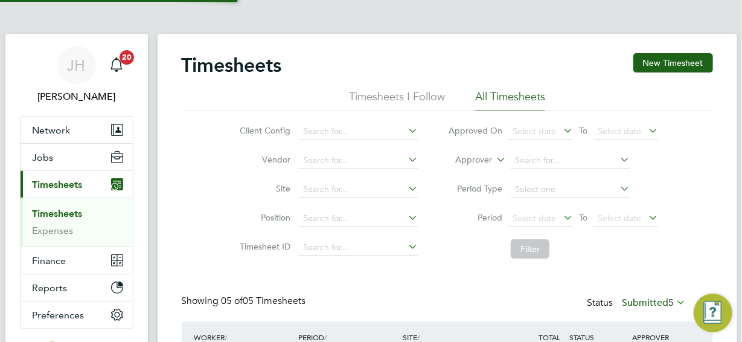
scroll to position [31, 104]
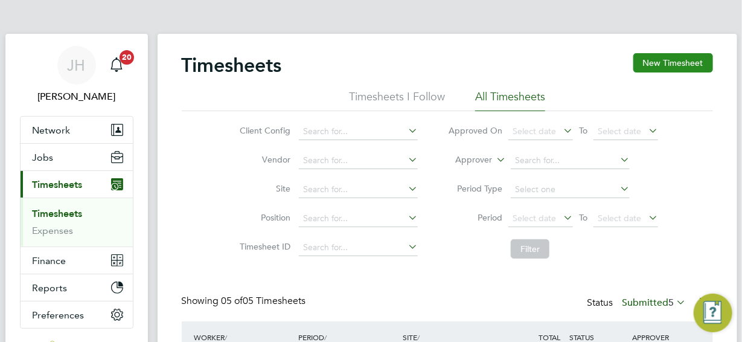
click at [664, 69] on button "New Timesheet" at bounding box center [673, 62] width 80 height 19
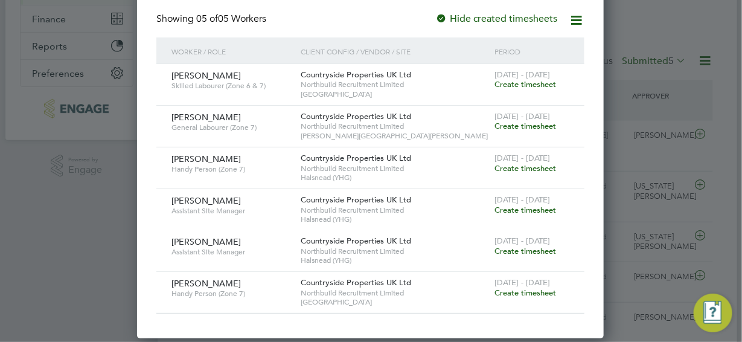
click at [528, 128] on span "Create timesheet" at bounding box center [526, 126] width 62 height 10
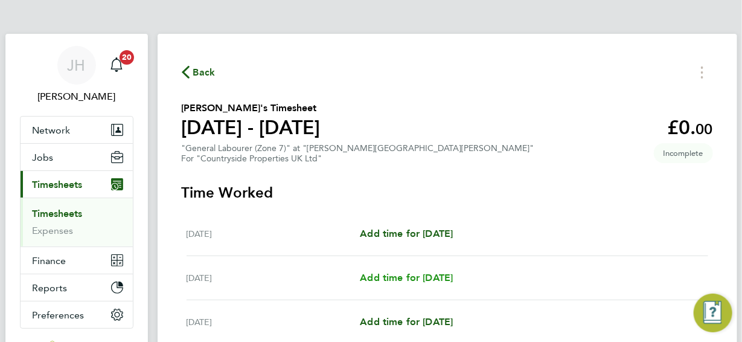
click at [408, 278] on span "Add time for [DATE]" at bounding box center [406, 277] width 93 height 11
select select "30"
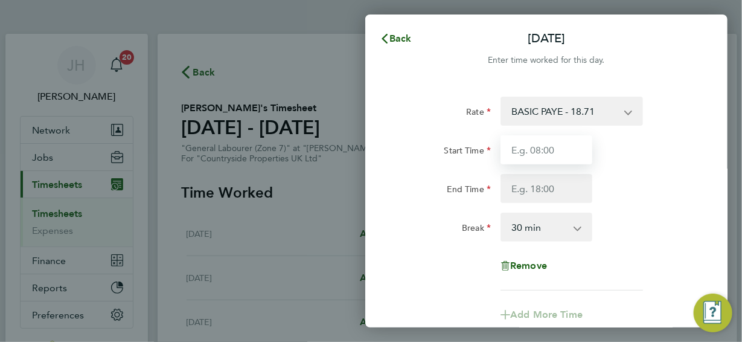
click at [551, 148] on input "Start Time" at bounding box center [547, 149] width 92 height 29
type input "07:30"
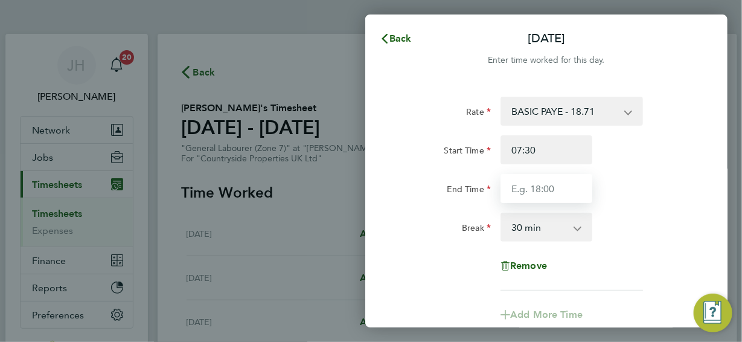
click at [548, 189] on input "End Time" at bounding box center [547, 188] width 92 height 29
type input "17:00"
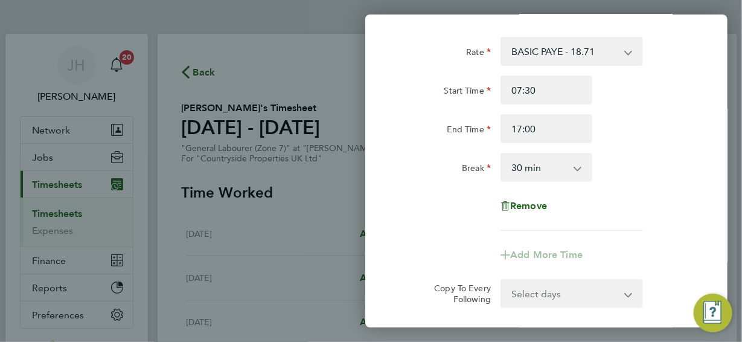
click at [613, 208] on div "Rate BASIC PAYE - 18.71 Start Time 07:30 End Time 17:00 Break 0 min 15 min 30 m…" at bounding box center [546, 134] width 295 height 194
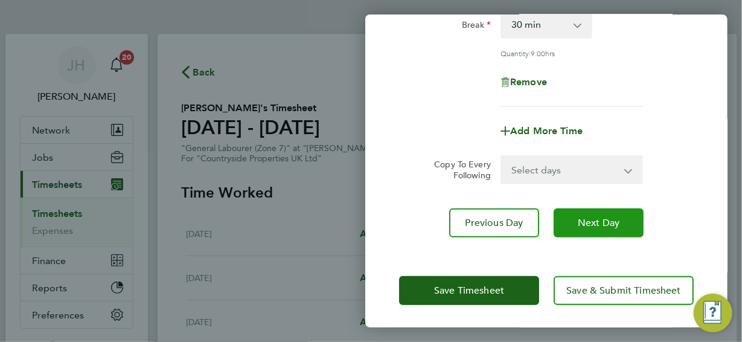
click at [579, 227] on button "Next Day" at bounding box center [599, 222] width 90 height 29
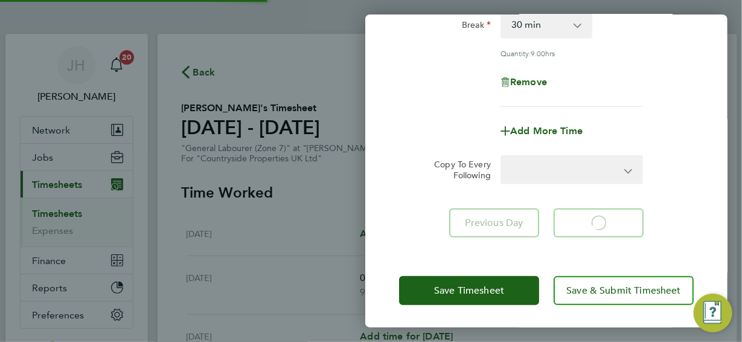
select select "30"
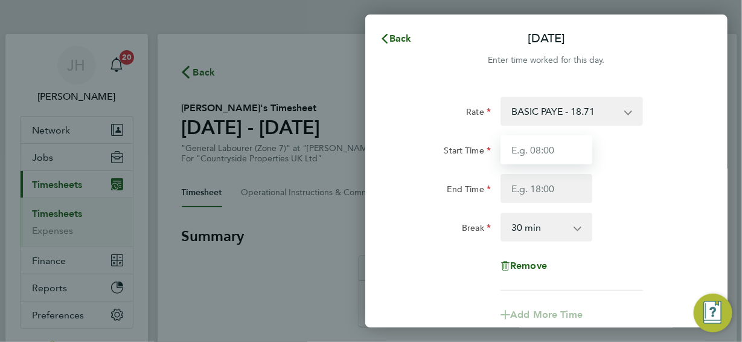
click at [553, 148] on input "Start Time" at bounding box center [547, 149] width 92 height 29
type input "07:30"
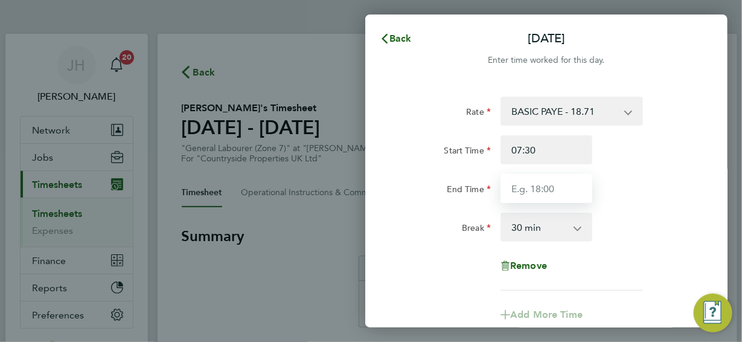
click at [551, 188] on input "End Time" at bounding box center [547, 188] width 92 height 29
type input "17:00"
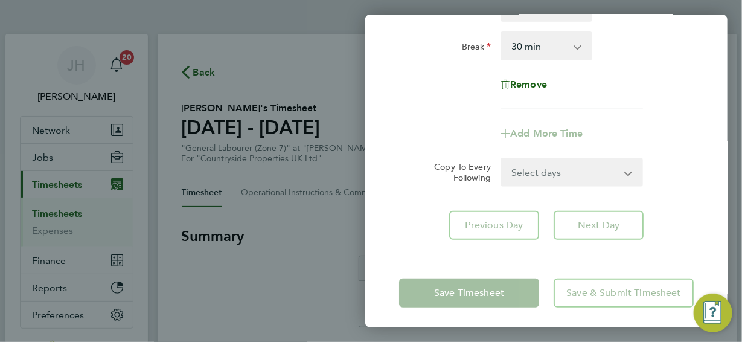
click at [579, 86] on div "Rate BASIC PAYE - 18.71 Start Time 07:30 End Time 17:00 Break 0 min 15 min 30 m…" at bounding box center [546, 12] width 295 height 194
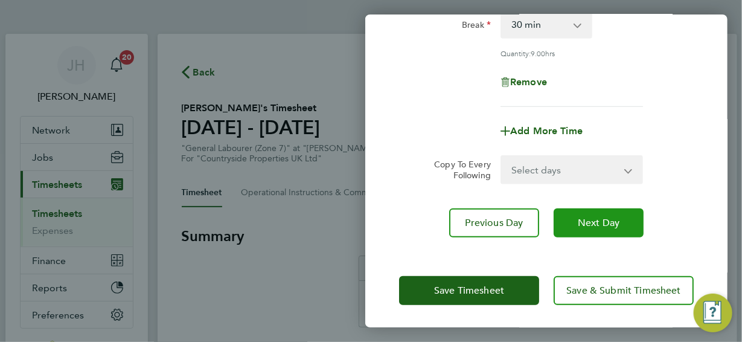
click at [596, 221] on span "Next Day" at bounding box center [599, 223] width 42 height 12
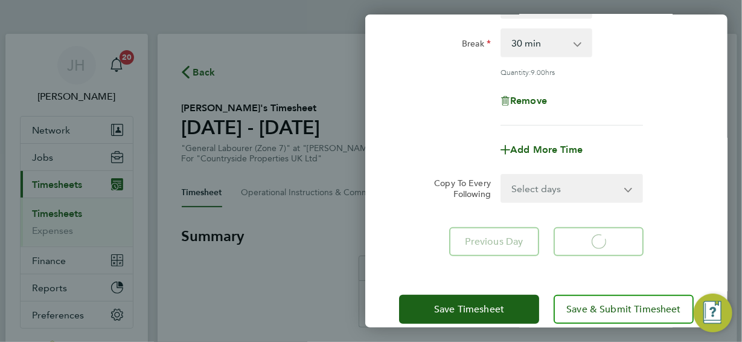
select select "30"
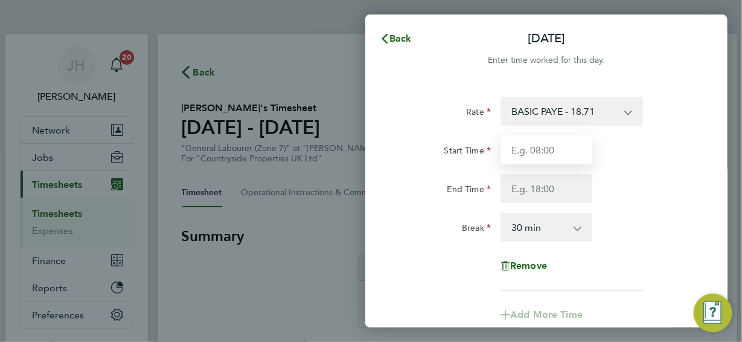
click at [554, 153] on input "Start Time" at bounding box center [547, 149] width 92 height 29
type input "07:30"
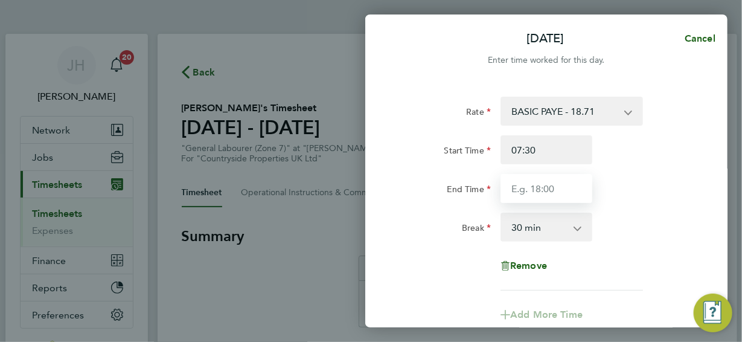
click at [545, 190] on input "End Time" at bounding box center [547, 188] width 92 height 29
type input "17:00"
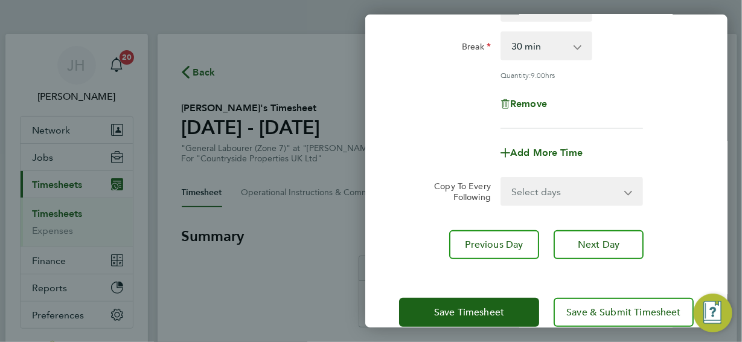
click at [583, 89] on div "Remove" at bounding box center [546, 103] width 101 height 29
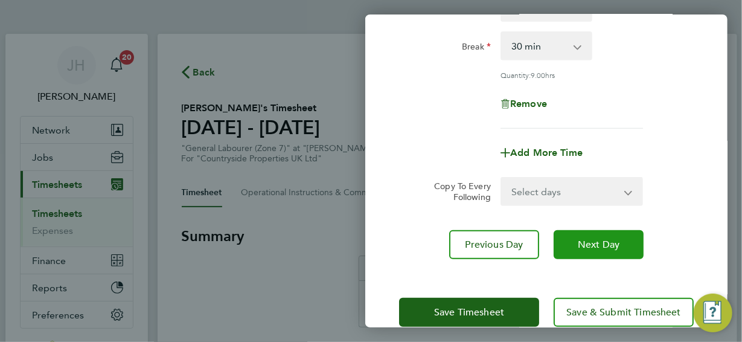
click at [591, 242] on span "Next Day" at bounding box center [599, 245] width 42 height 12
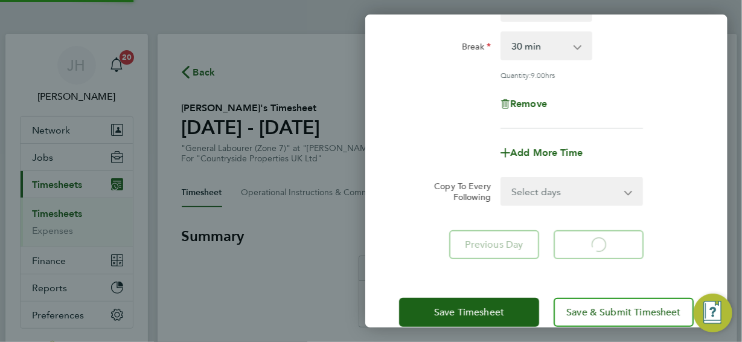
select select "30"
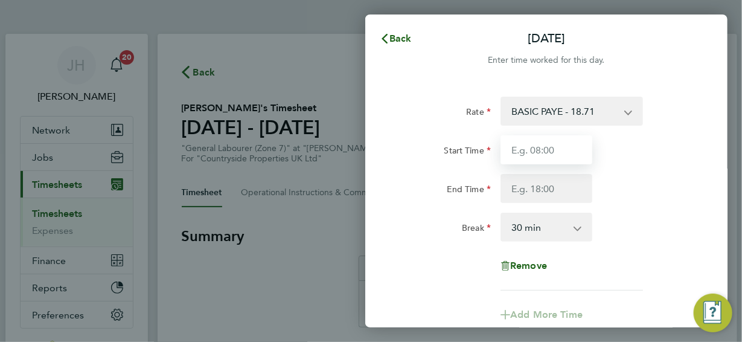
click at [545, 150] on input "Start Time" at bounding box center [547, 149] width 92 height 29
type input "07:30"
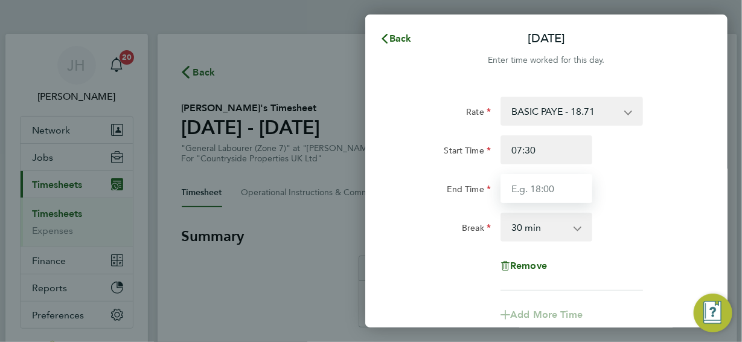
click at [549, 189] on input "End Time" at bounding box center [547, 188] width 92 height 29
type input "17:00"
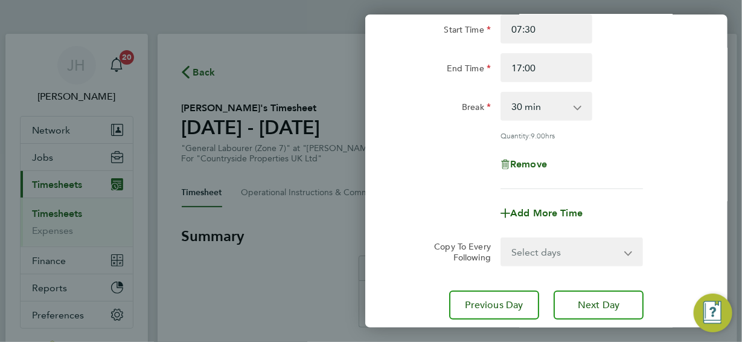
click at [572, 161] on div "Rate BASIC PAYE - 18.71 Start Time 07:30 End Time 17:00 Break 0 min 15 min 30 m…" at bounding box center [546, 82] width 295 height 213
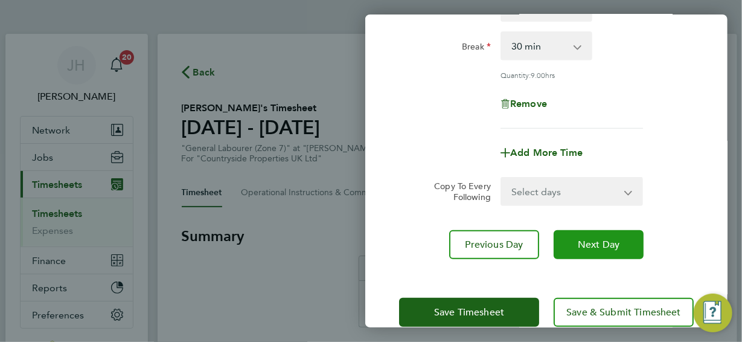
click at [592, 241] on span "Next Day" at bounding box center [599, 245] width 42 height 12
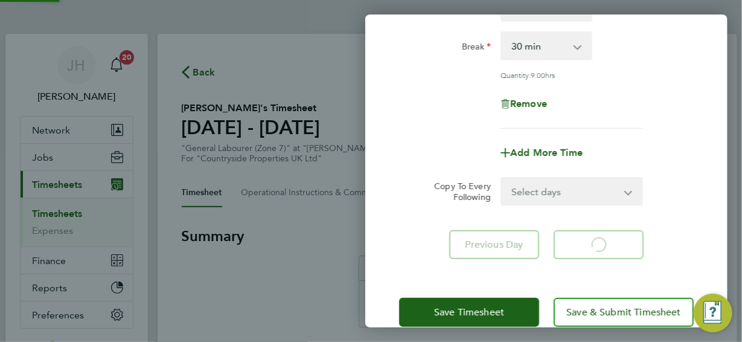
select select "30"
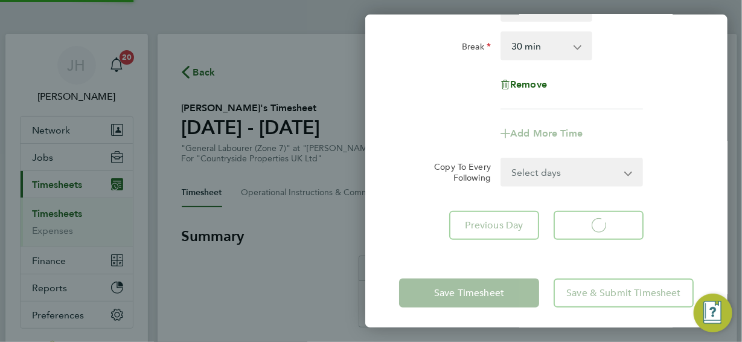
select select "30"
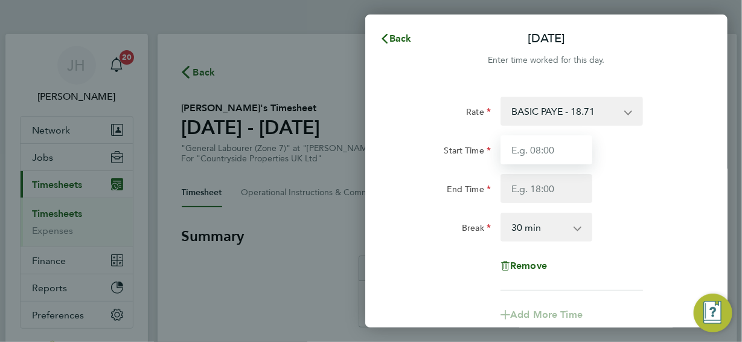
click at [551, 148] on input "Start Time" at bounding box center [547, 149] width 92 height 29
type input "07:30"
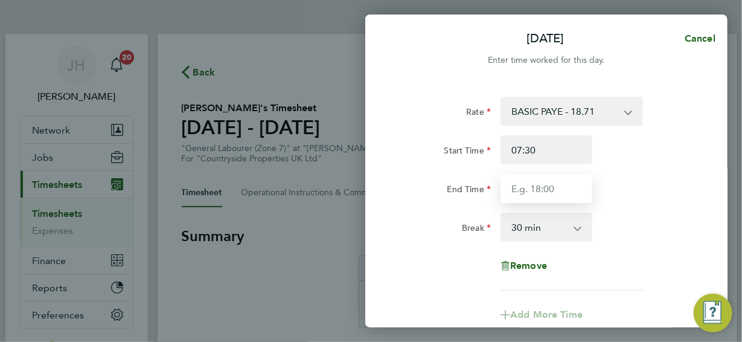
click at [536, 181] on input "End Time" at bounding box center [547, 188] width 92 height 29
type input "15:00"
click at [616, 251] on div "Rate BASIC PAYE - 18.71 Start Time 07:30 End Time 15:00 Break 0 min 15 min 30 m…" at bounding box center [546, 194] width 295 height 194
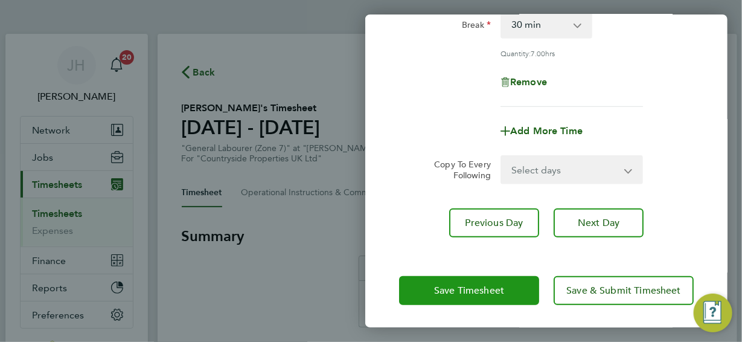
click at [486, 290] on span "Save Timesheet" at bounding box center [469, 290] width 70 height 12
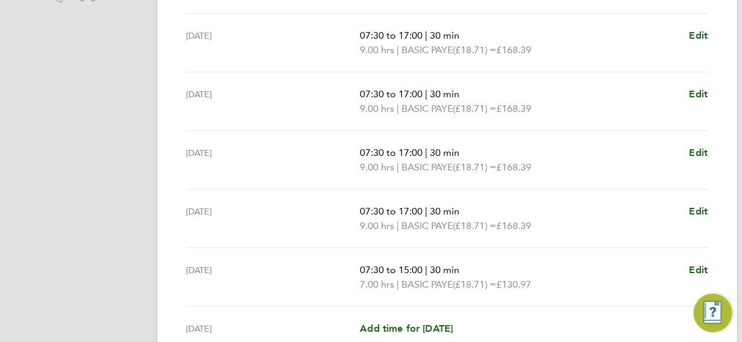
scroll to position [528, 0]
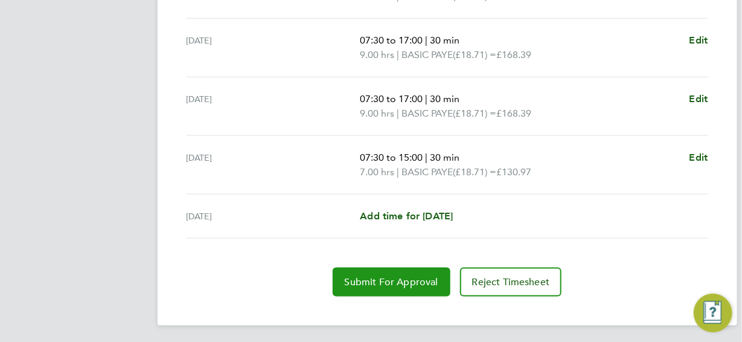
click at [392, 281] on span "Submit For Approval" at bounding box center [392, 282] width 94 height 12
